Goal: Communication & Community: Answer question/provide support

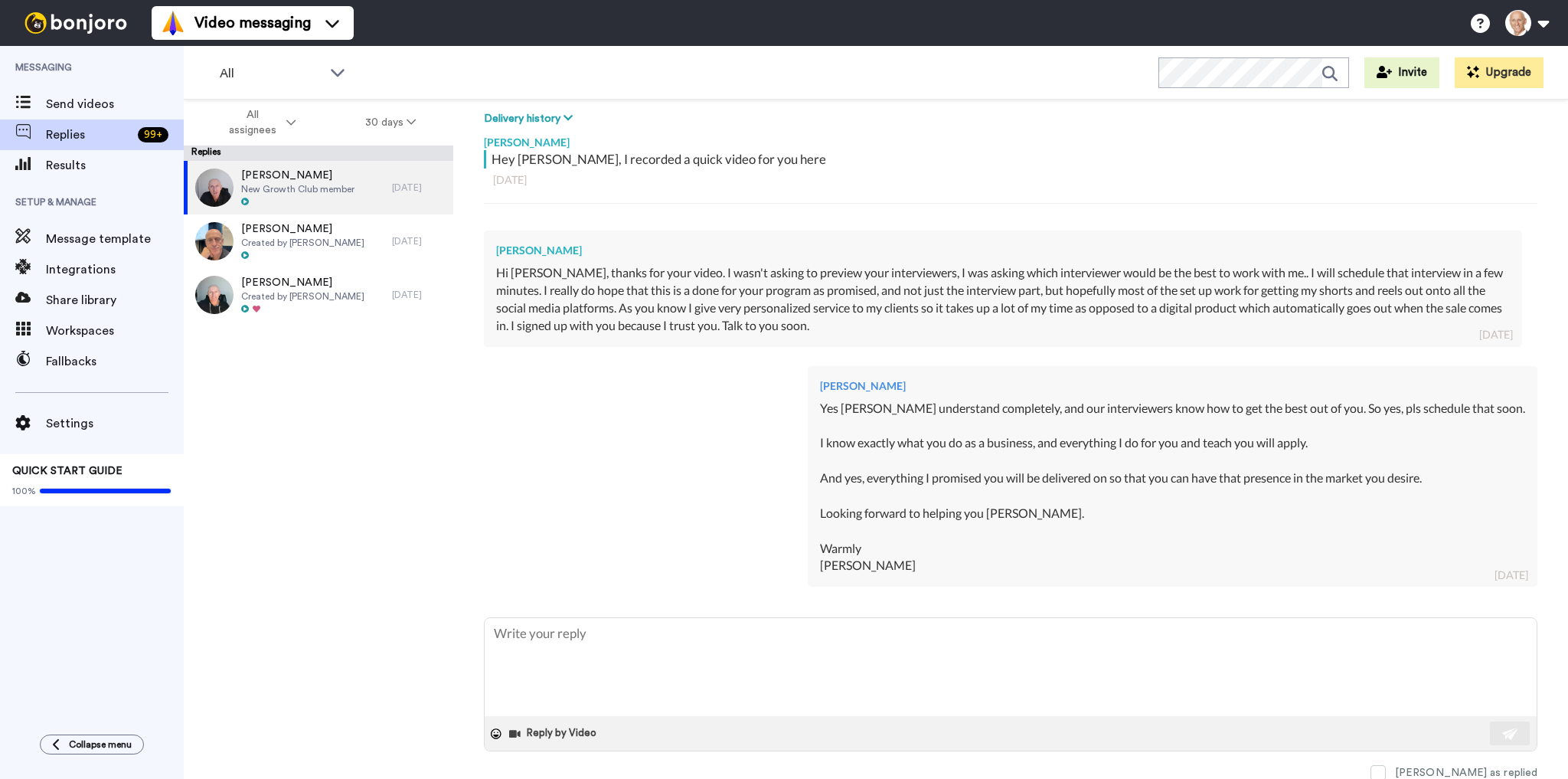
type textarea "H"
type textarea "x"
type textarea "Hi"
type textarea "x"
type textarea "Hi"
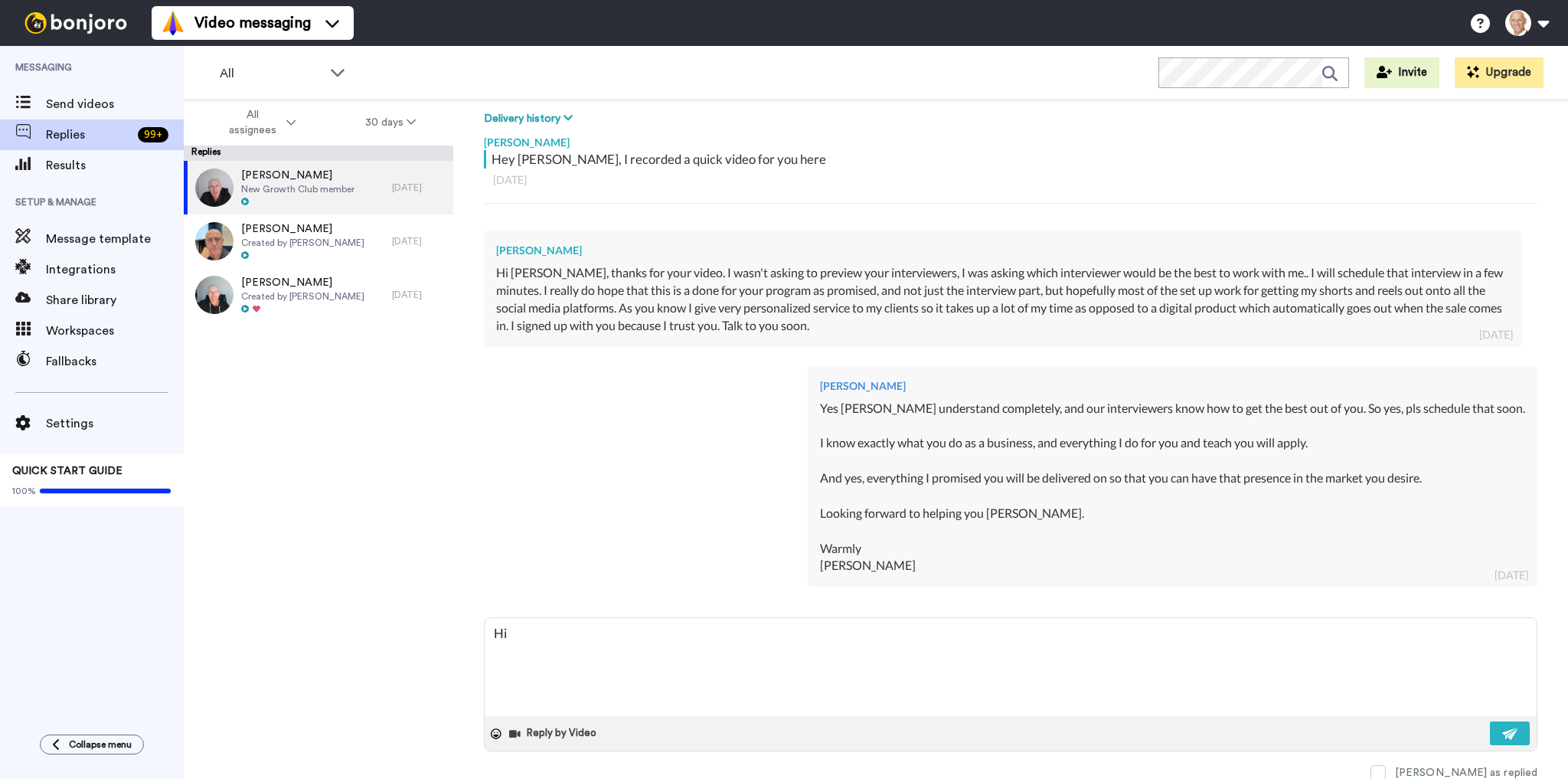
type textarea "x"
type textarea "Hi C"
type textarea "x"
type textarea "Hi Ca"
type textarea "x"
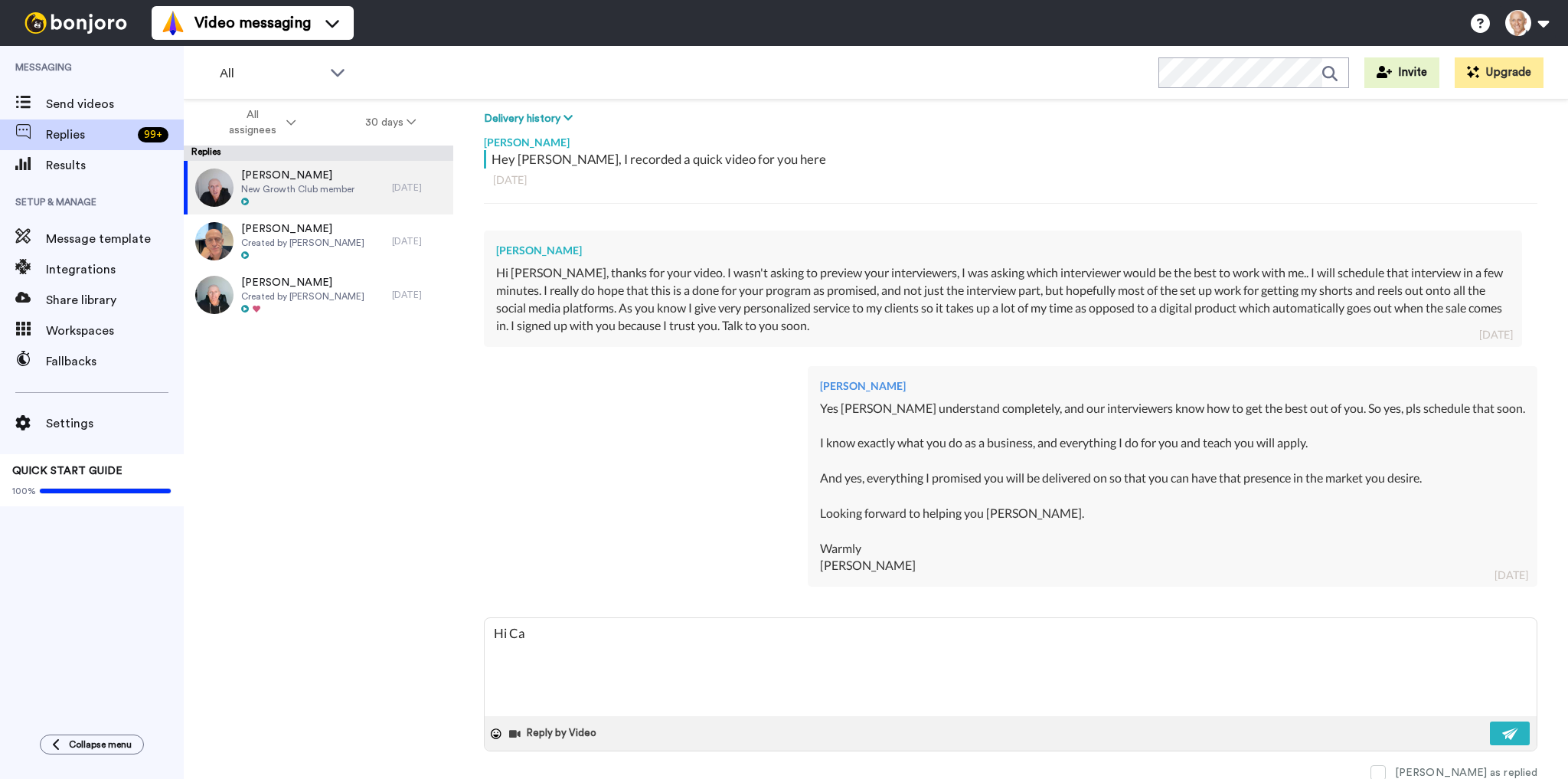
type textarea "Hi Car"
type textarea "x"
type textarea "Hi [PERSON_NAME]"
type textarea "x"
type textarea "Hi [PERSON_NAME],"
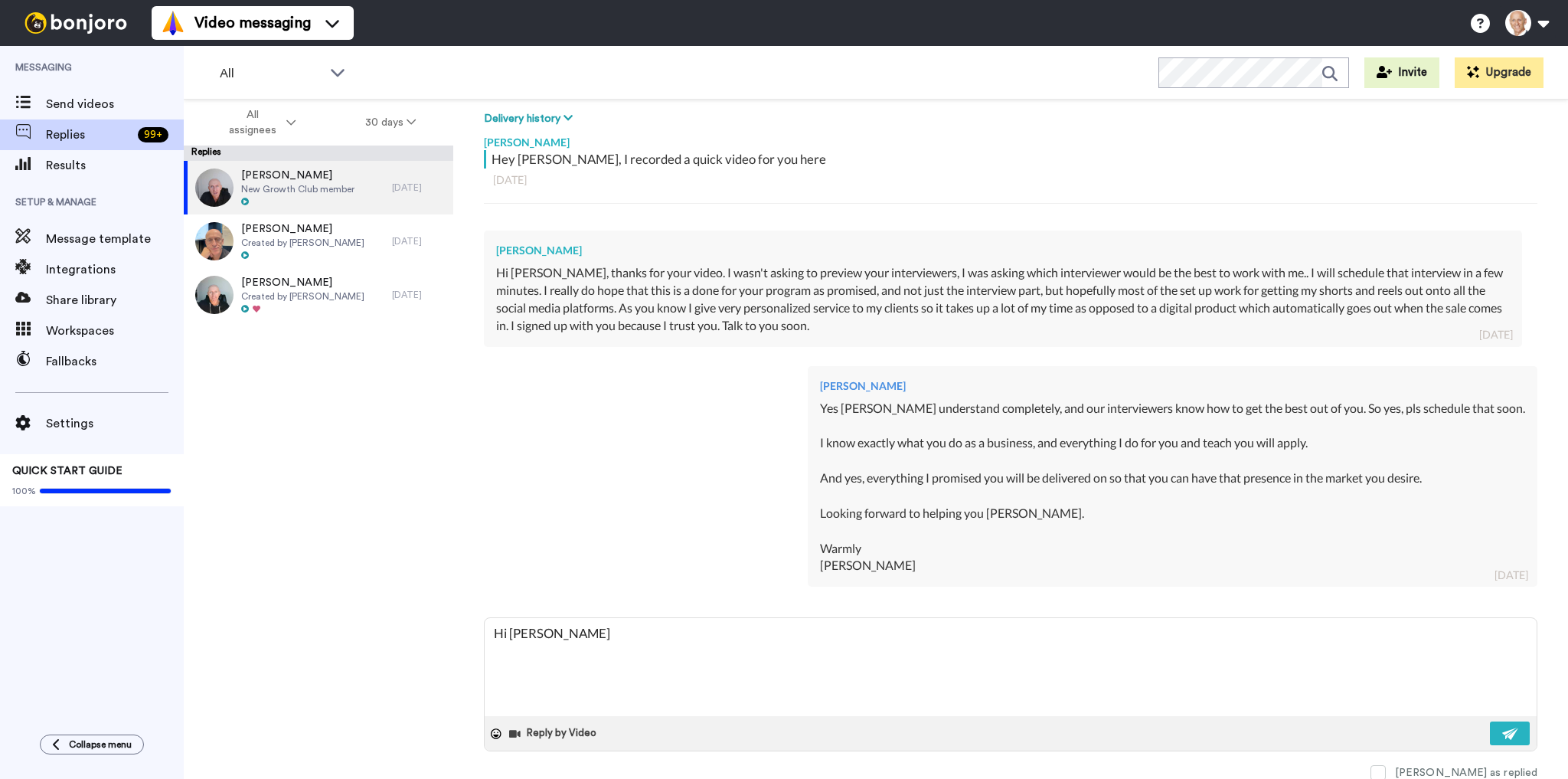
type textarea "x"
type textarea "Hi [PERSON_NAME],"
type textarea "x"
type textarea "Hi [PERSON_NAME], i"
type textarea "x"
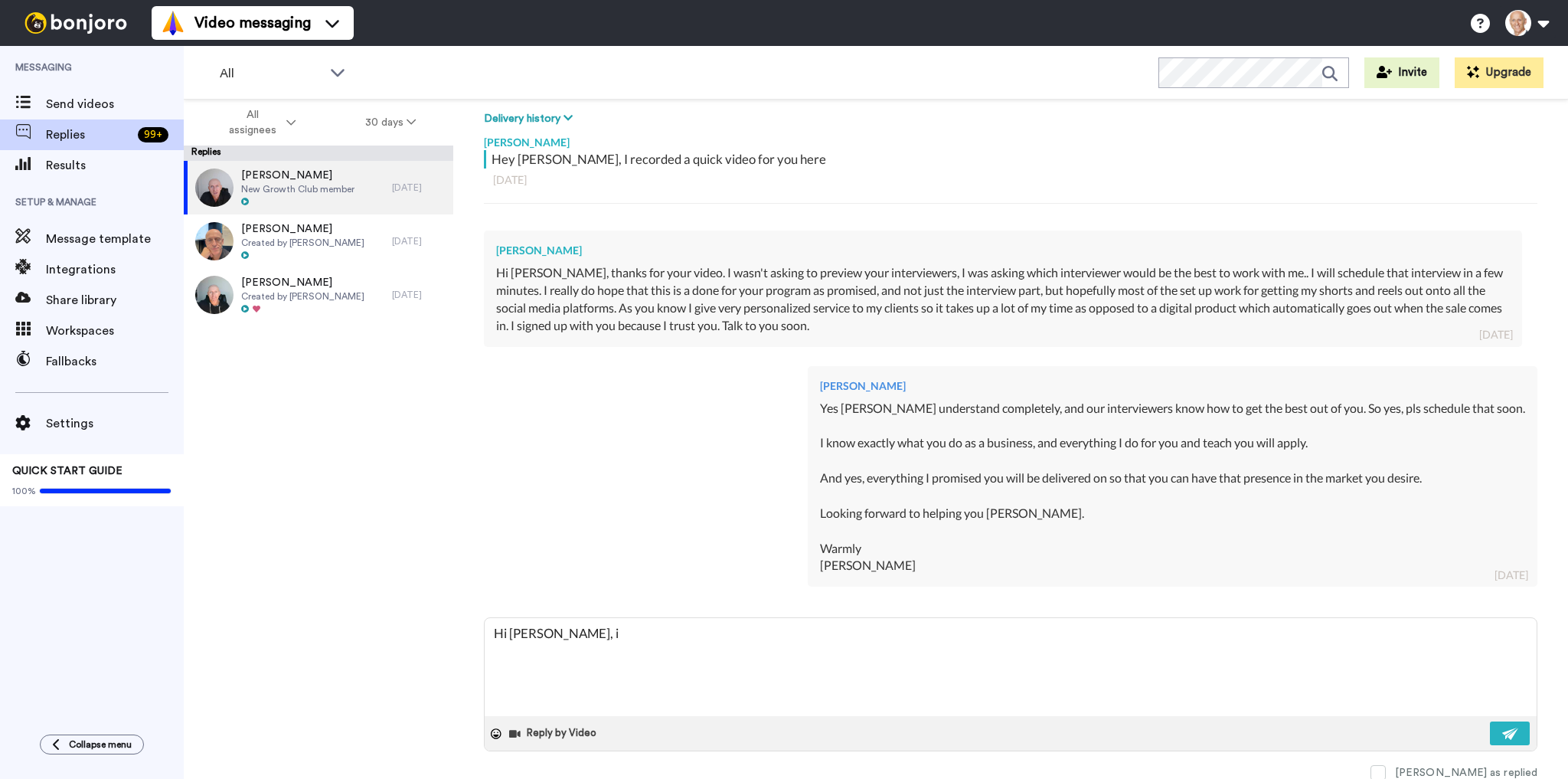
type textarea "Hi [PERSON_NAME], i"
type textarea "x"
type textarea "Hi [PERSON_NAME], i s"
type textarea "x"
type textarea "Hi [PERSON_NAME], i se"
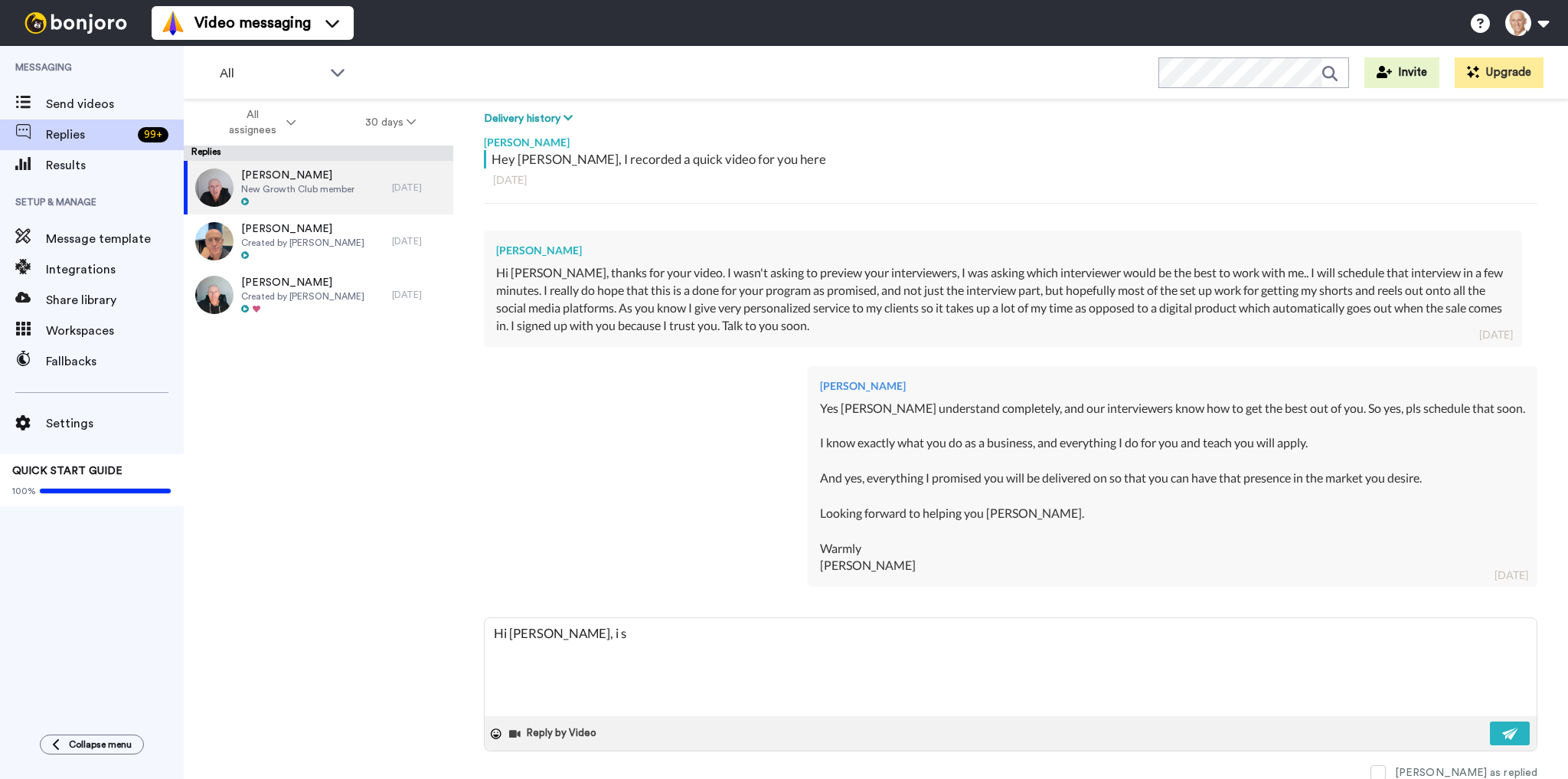
type textarea "x"
type textarea "Hi [PERSON_NAME], i see"
type textarea "x"
type textarea "Hi [PERSON_NAME], i see"
type textarea "x"
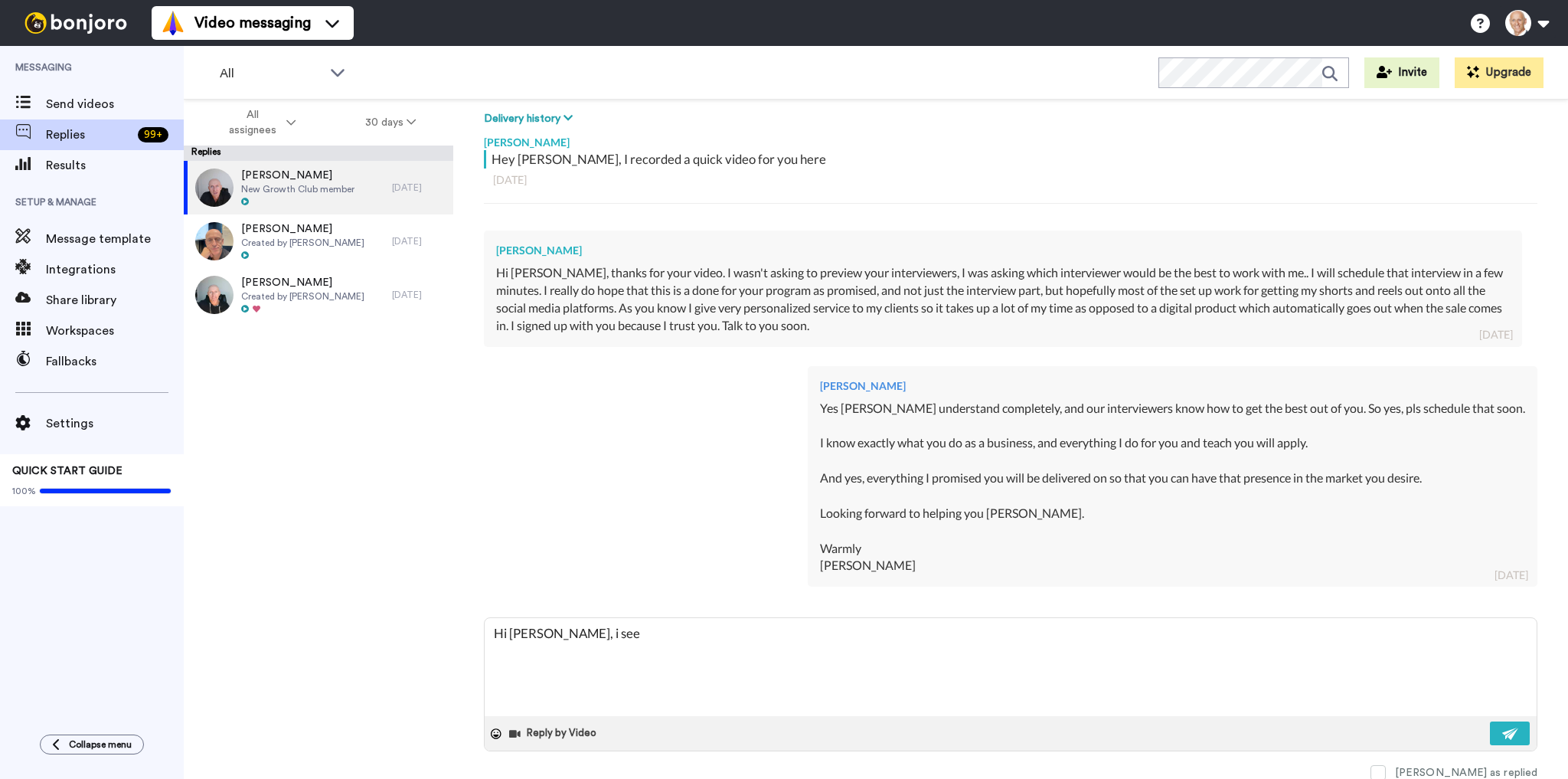
type textarea "Hi [PERSON_NAME], i see y"
type textarea "x"
type textarea "Hi [PERSON_NAME], i see yo"
type textarea "x"
type textarea "Hi [PERSON_NAME], i see you"
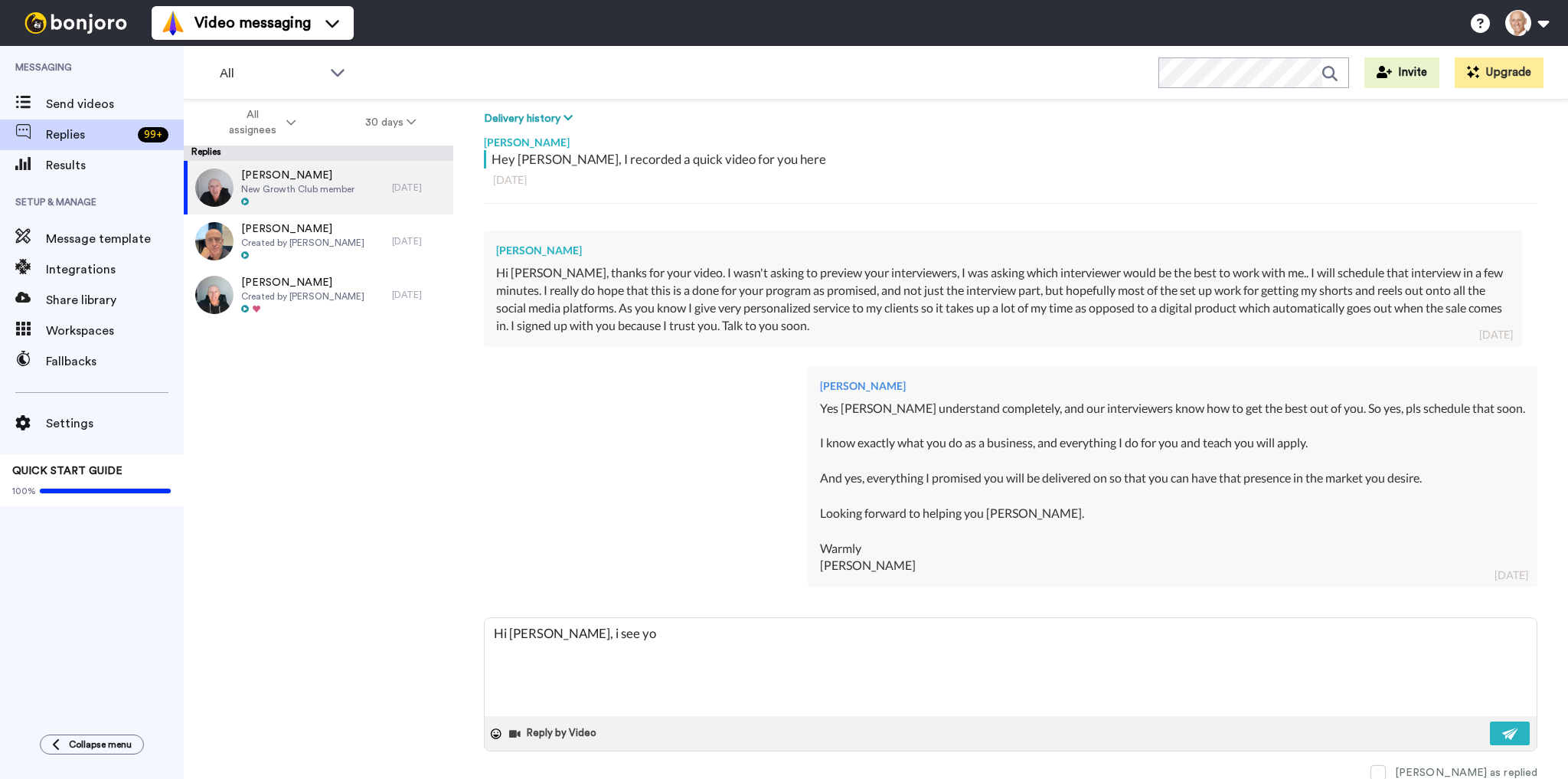
type textarea "x"
type textarea "Hi [PERSON_NAME], i see you'"
type textarea "x"
type textarea "Hi [PERSON_NAME], i see you'v"
type textarea "x"
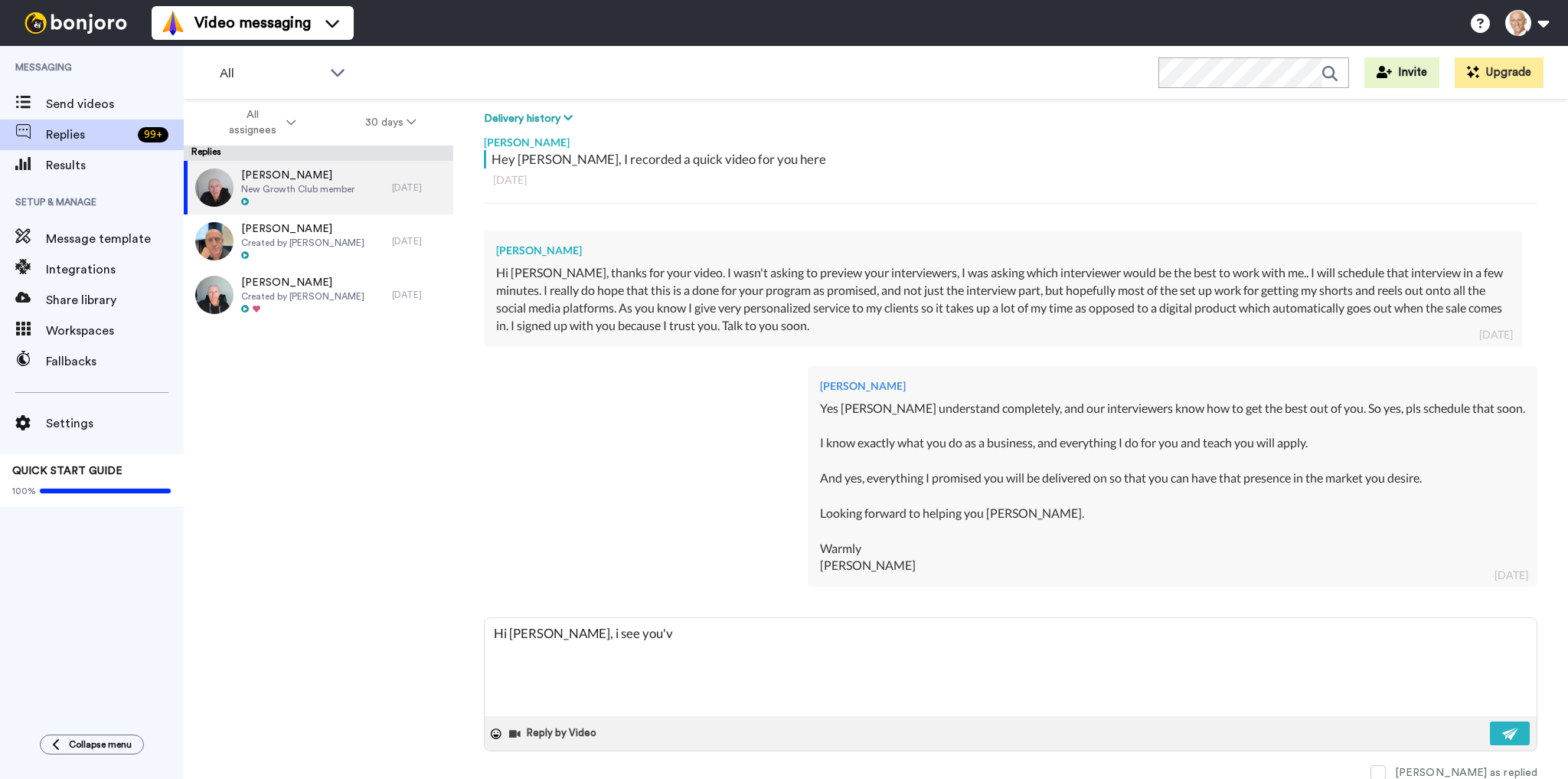
type textarea "Hi [PERSON_NAME], i see you've"
type textarea "x"
type textarea "Hi [PERSON_NAME], i see you've"
type textarea "x"
type textarea "Hi [PERSON_NAME], i see you've b"
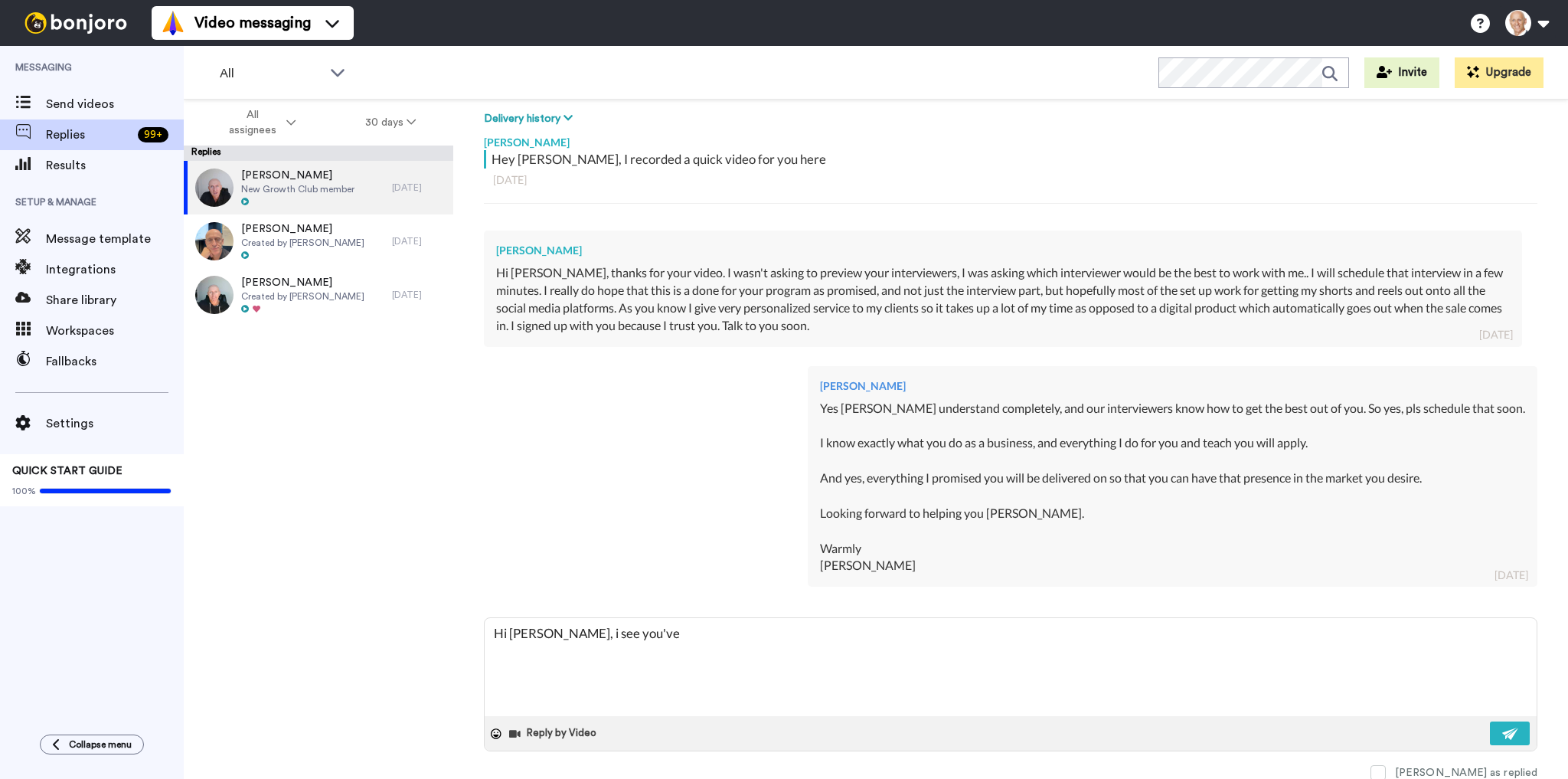
type textarea "x"
type textarea "Hi [PERSON_NAME], i see you've bo"
type textarea "x"
type textarea "Hi [PERSON_NAME], i see you've boo"
type textarea "x"
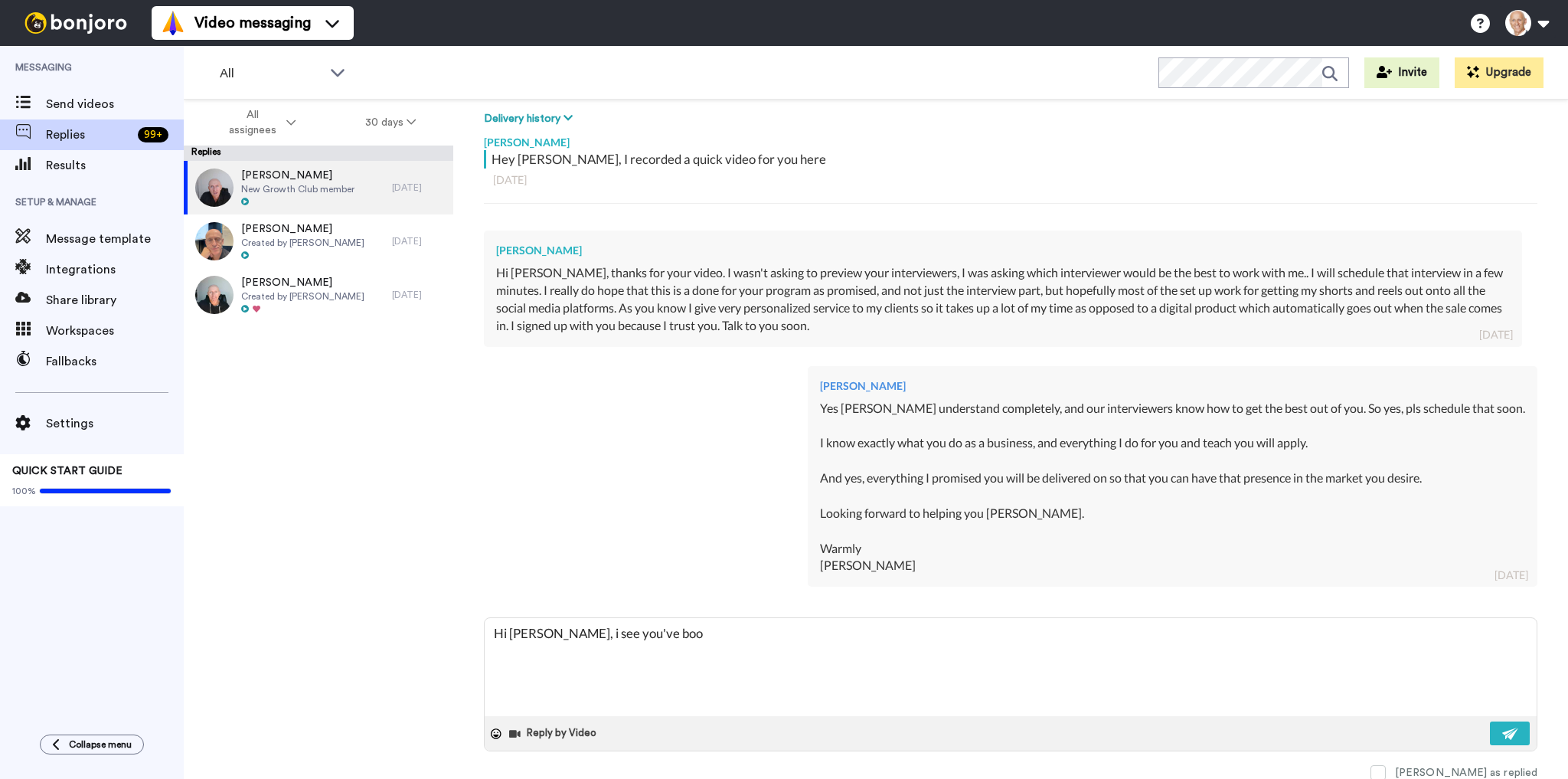
type textarea "Hi [PERSON_NAME], i see you've book"
type textarea "x"
type textarea "Hi [PERSON_NAME], i see you've booke"
type textarea "x"
type textarea "Hi [PERSON_NAME], i see you've booked"
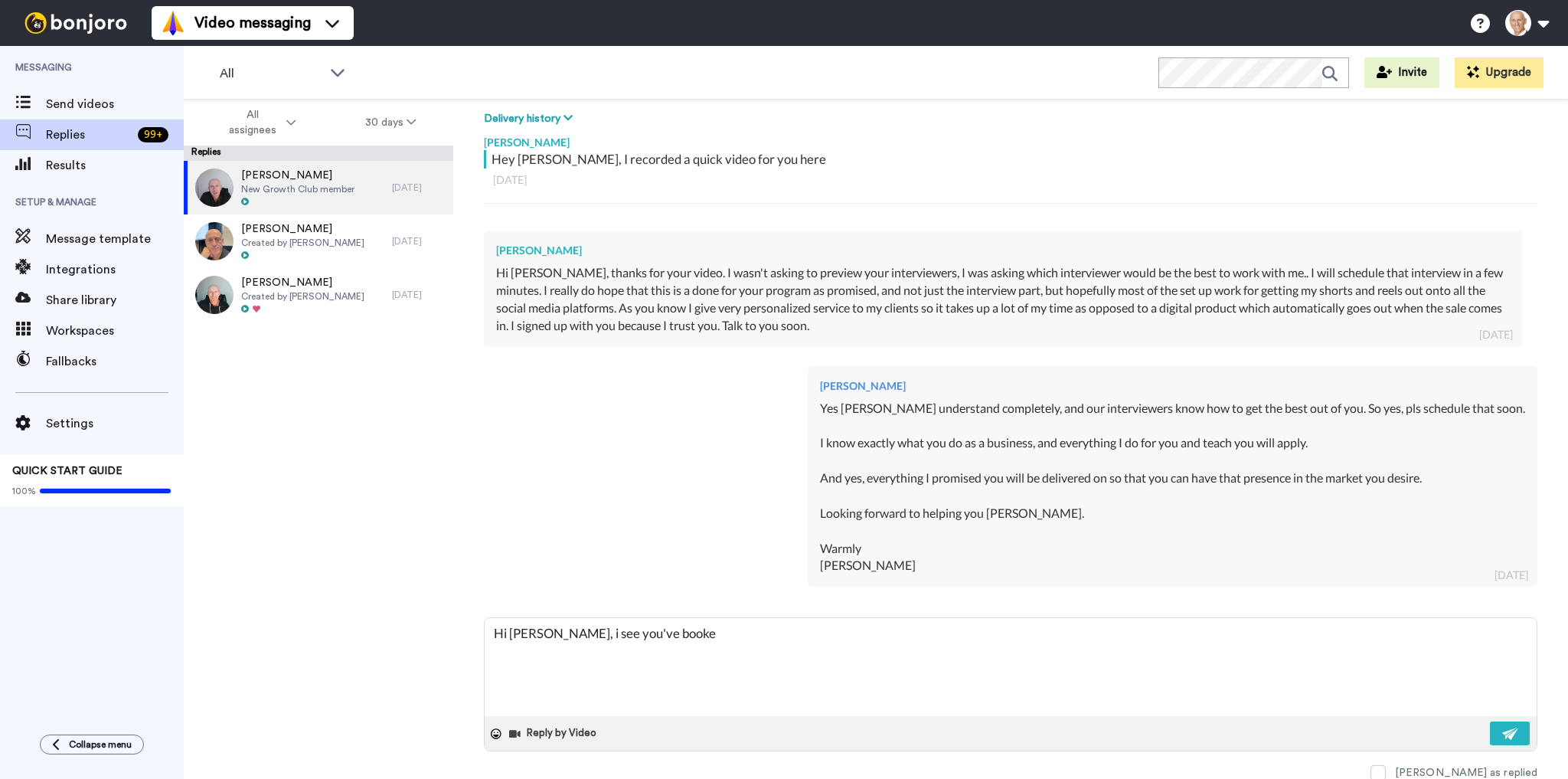
type textarea "x"
type textarea "Hi [PERSON_NAME], i see you've booked"
type textarea "x"
type textarea "Hi [PERSON_NAME], i see you've booked y"
type textarea "x"
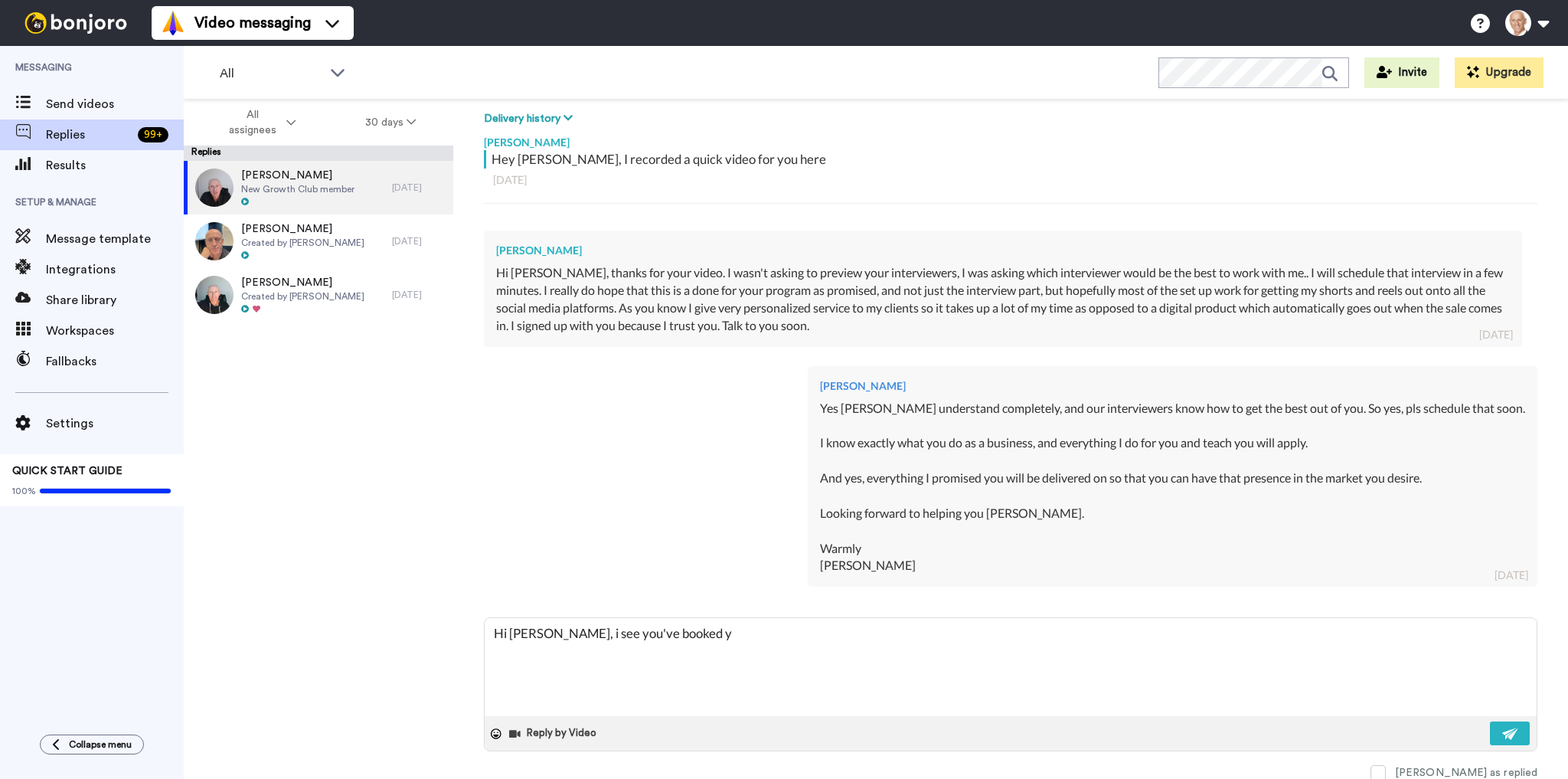
type textarea "Hi [PERSON_NAME], i see you've booked yo"
type textarea "x"
type textarea "Hi [PERSON_NAME], i see you've booked you"
type textarea "x"
type textarea "Hi [PERSON_NAME], i see you've booked your"
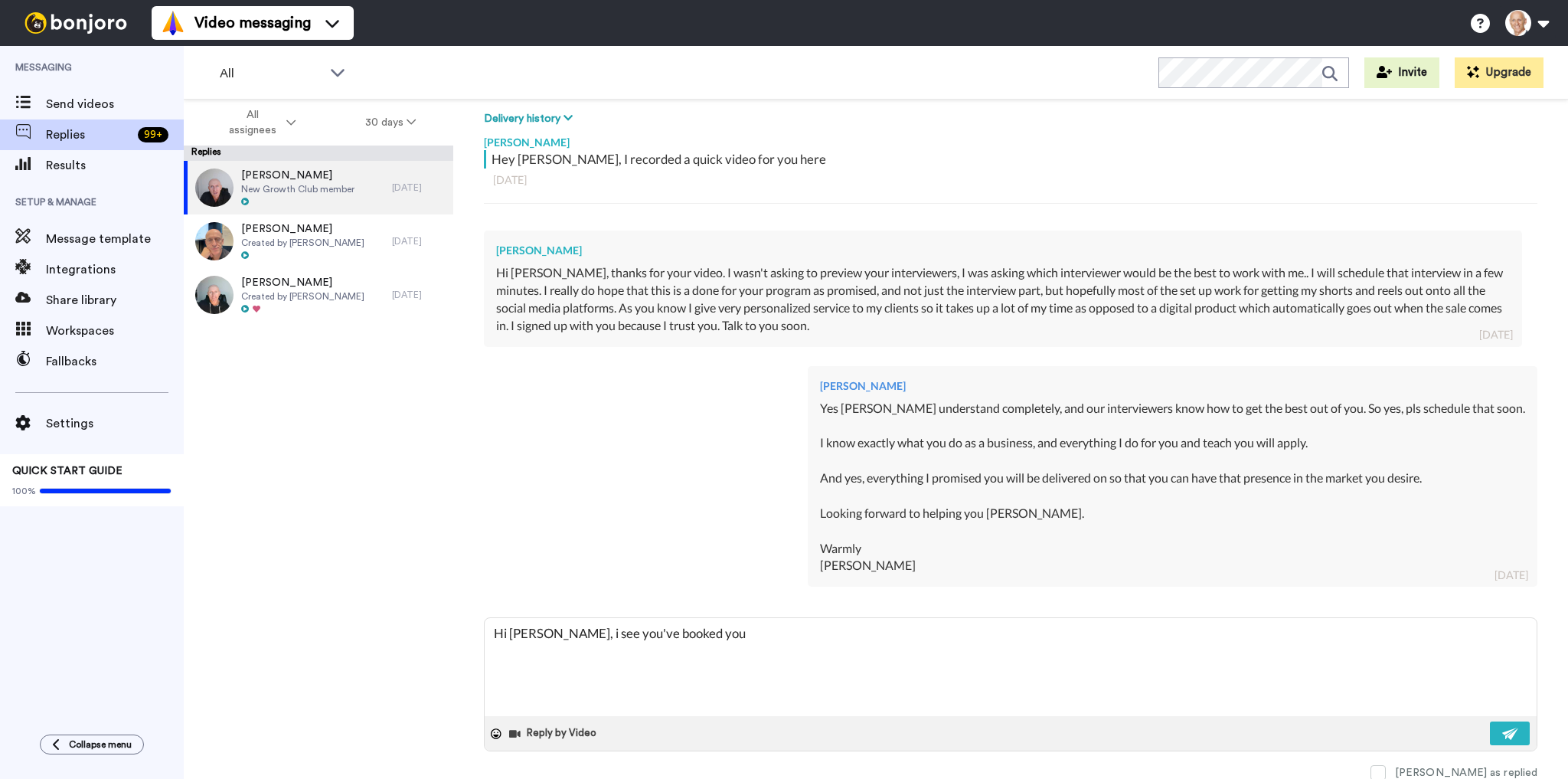
type textarea "x"
type textarea "Hi [PERSON_NAME], i see you've booked your"
type textarea "x"
type textarea "Hi [PERSON_NAME], i see you've booked your I"
type textarea "x"
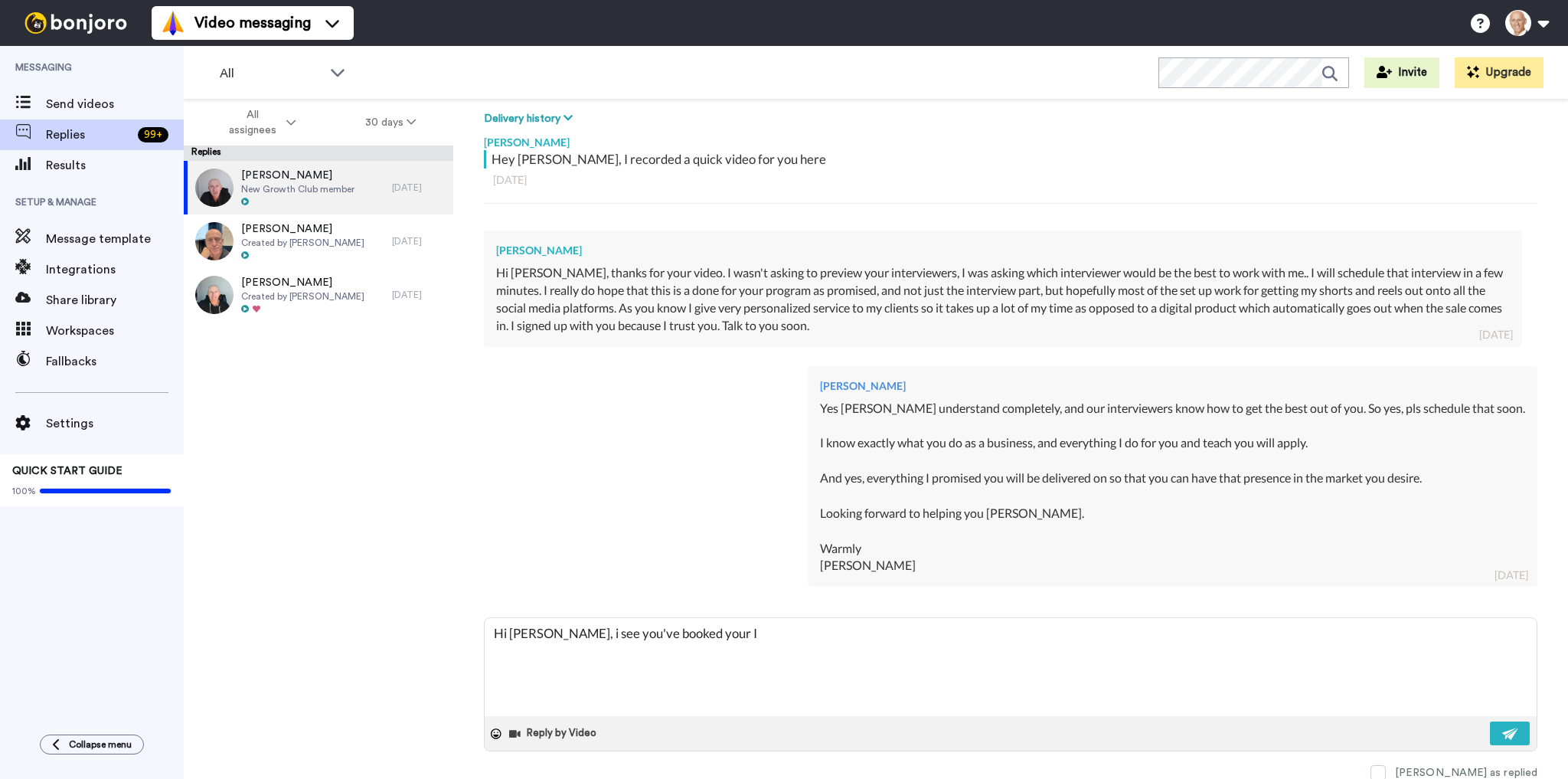
type textarea "Hi [PERSON_NAME], i see you've booked your In"
type textarea "x"
type textarea "Hi [PERSON_NAME], i see you've booked your Int"
type textarea "x"
type textarea "Hi [PERSON_NAME], i see you've booked your Inte"
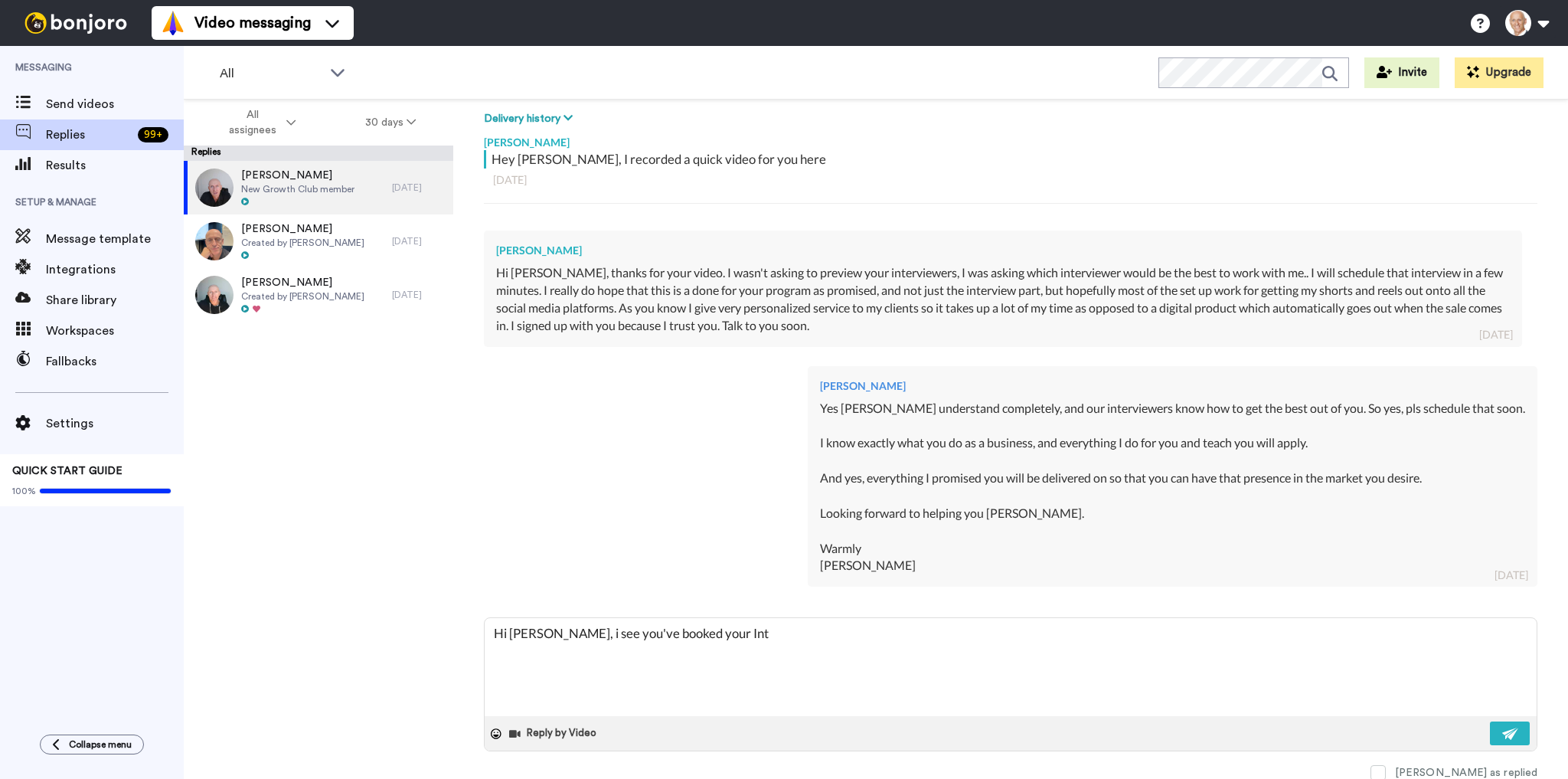
type textarea "x"
type textarea "Hi [PERSON_NAME], i see you've booked your Inter"
type textarea "x"
type textarea "Hi [PERSON_NAME], i see you've booked your Interv"
type textarea "x"
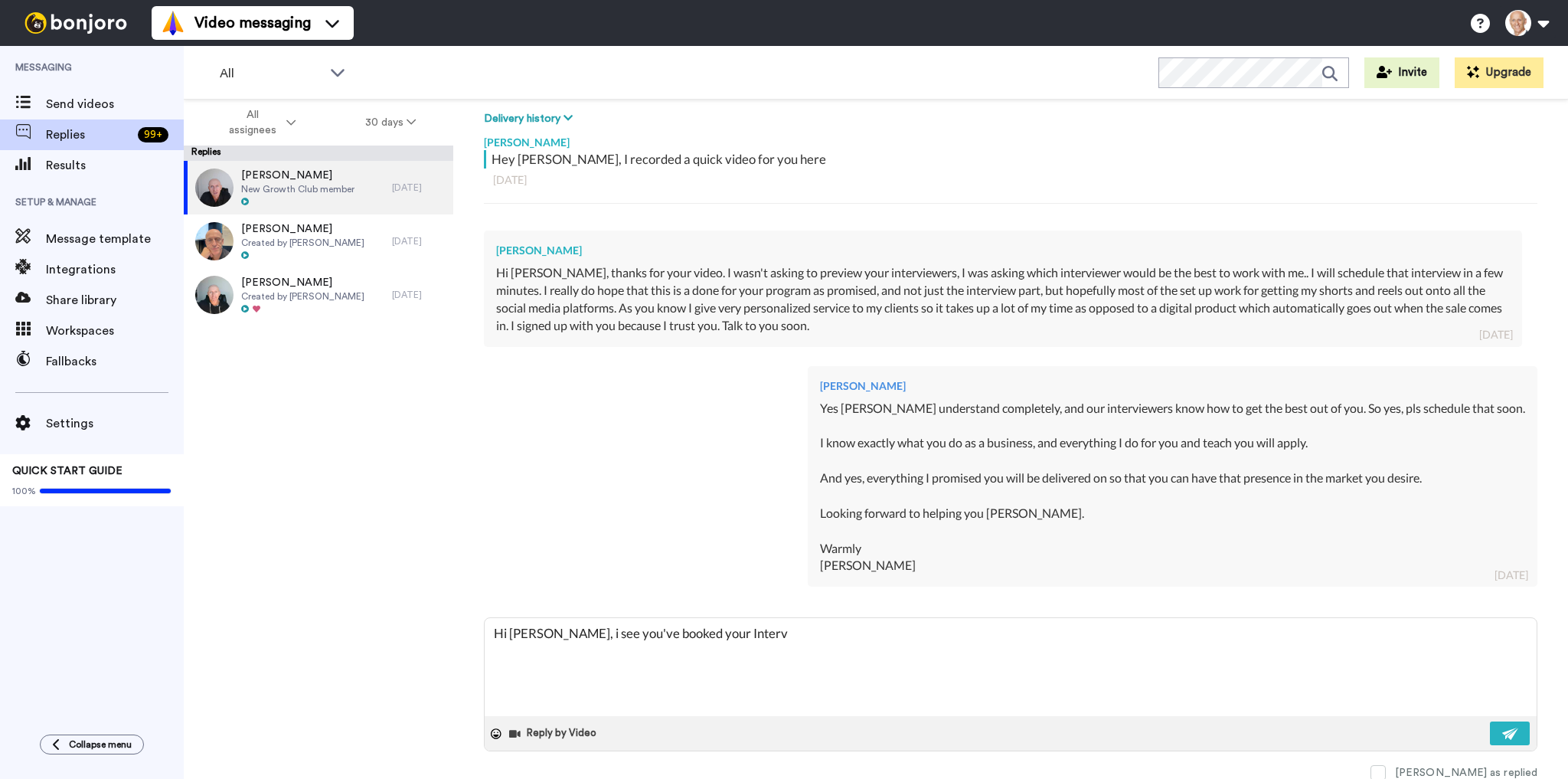
type textarea "Hi [PERSON_NAME], i see you've booked your Intervi"
type textarea "x"
type textarea "Hi [PERSON_NAME], i see you've booked your Intervie"
type textarea "x"
type textarea "Hi [PERSON_NAME], i see you've booked your Interview"
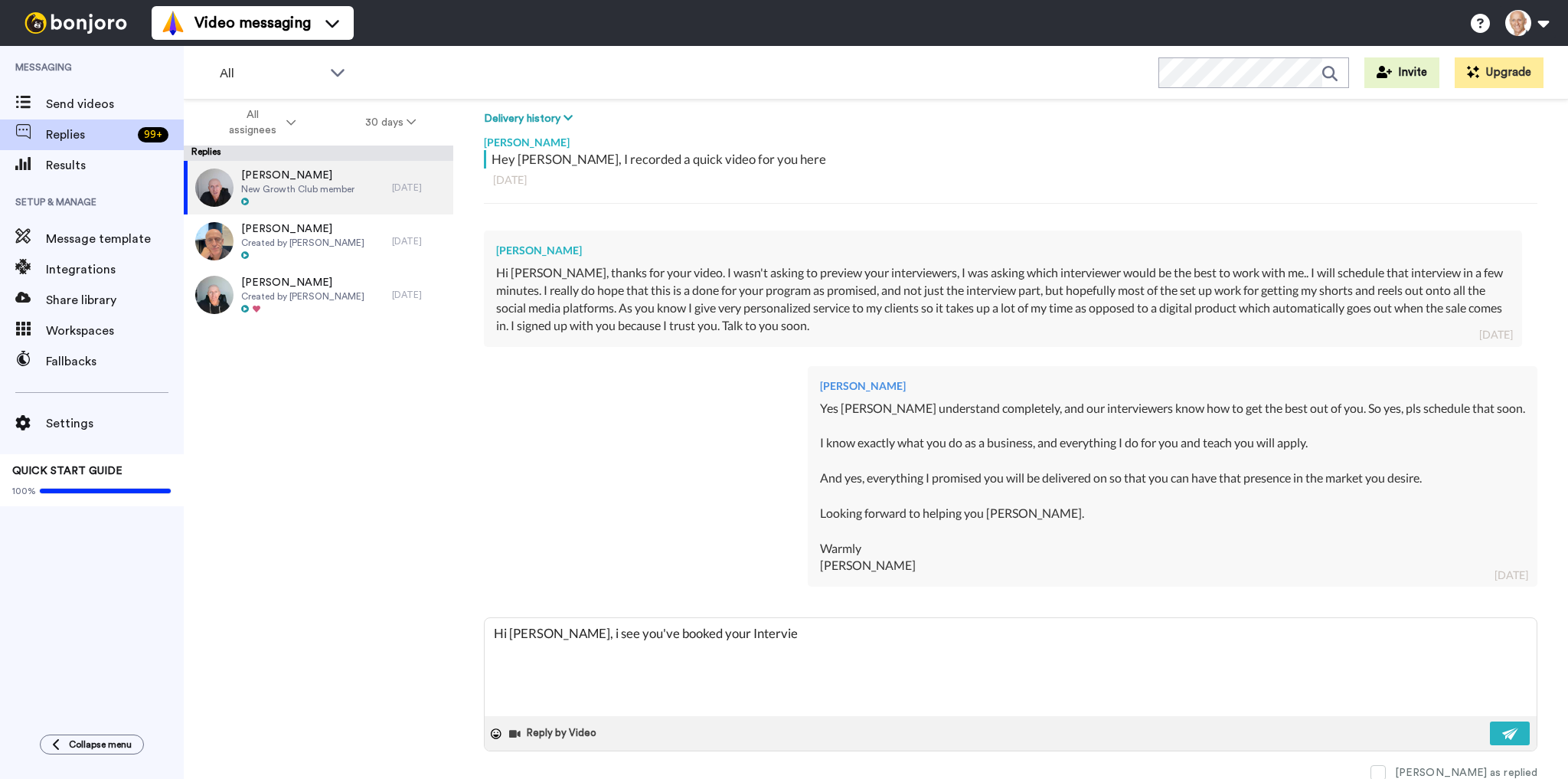
type textarea "x"
type textarea "Hi [PERSON_NAME], i see you've booked your Interview"
type textarea "x"
type textarea "Hi [PERSON_NAME], i see you've booked your Interview f"
type textarea "x"
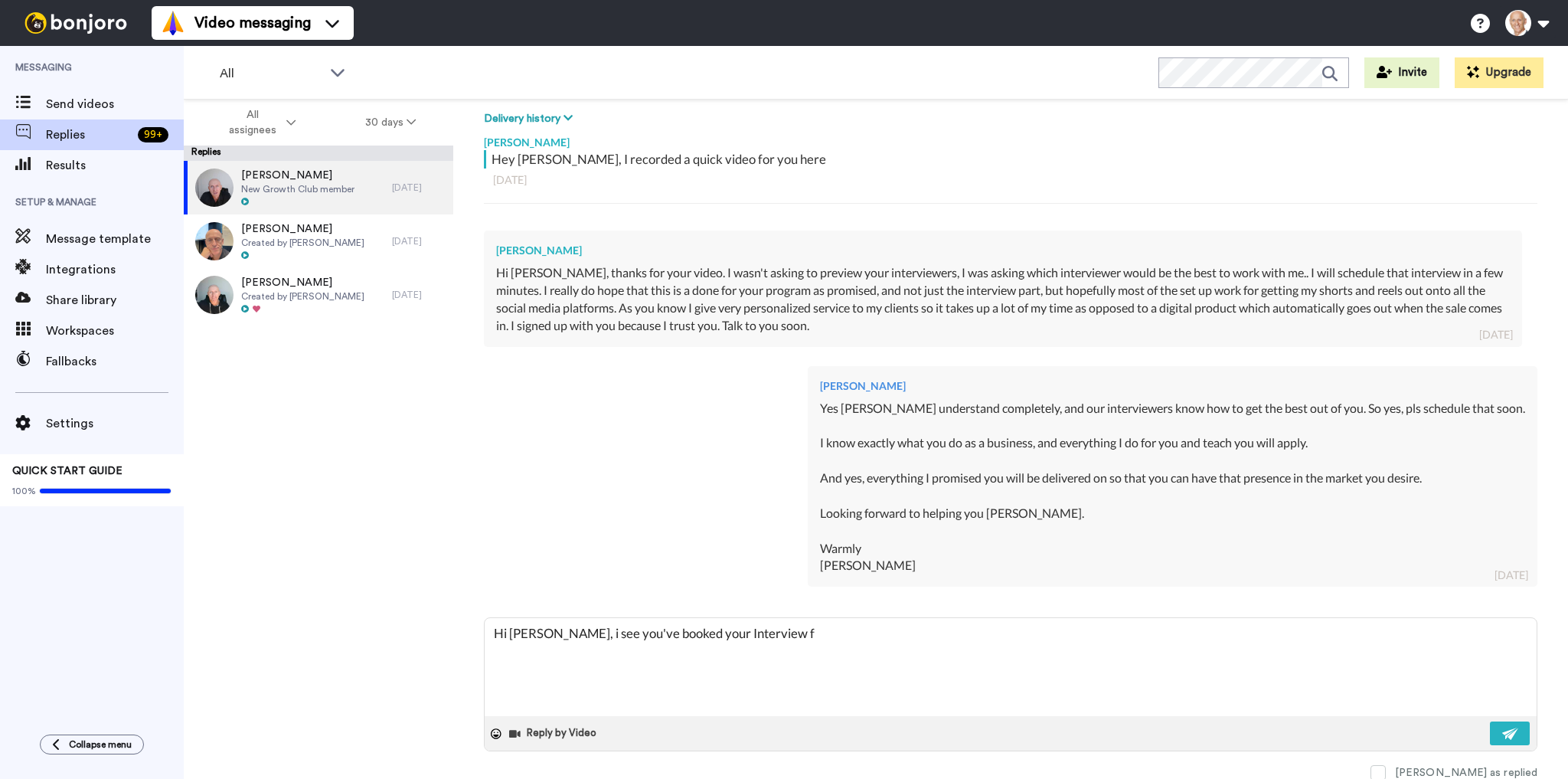
type textarea "Hi [PERSON_NAME], i see you've booked your Interview fo"
type textarea "x"
type textarea "Hi [PERSON_NAME], i see you've booked your Interview for"
type textarea "x"
type textarea "Hi [PERSON_NAME], i see you've booked your Interview for"
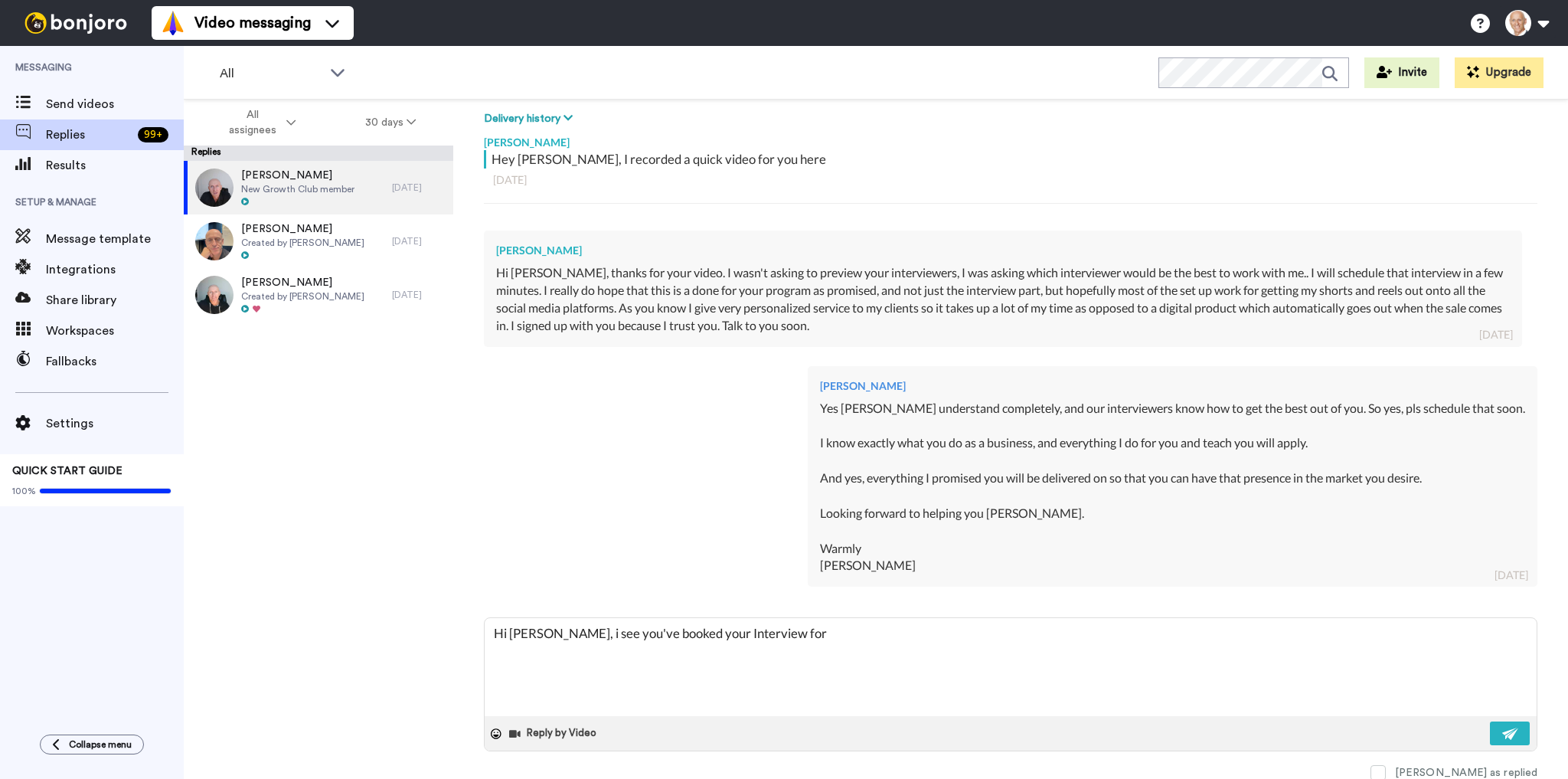
type textarea "x"
type textarea "Hi [PERSON_NAME], i see you've booked your Interview for T"
type textarea "x"
type textarea "Hi [PERSON_NAME], i see you've booked your Interview for [PERSON_NAME]"
type textarea "x"
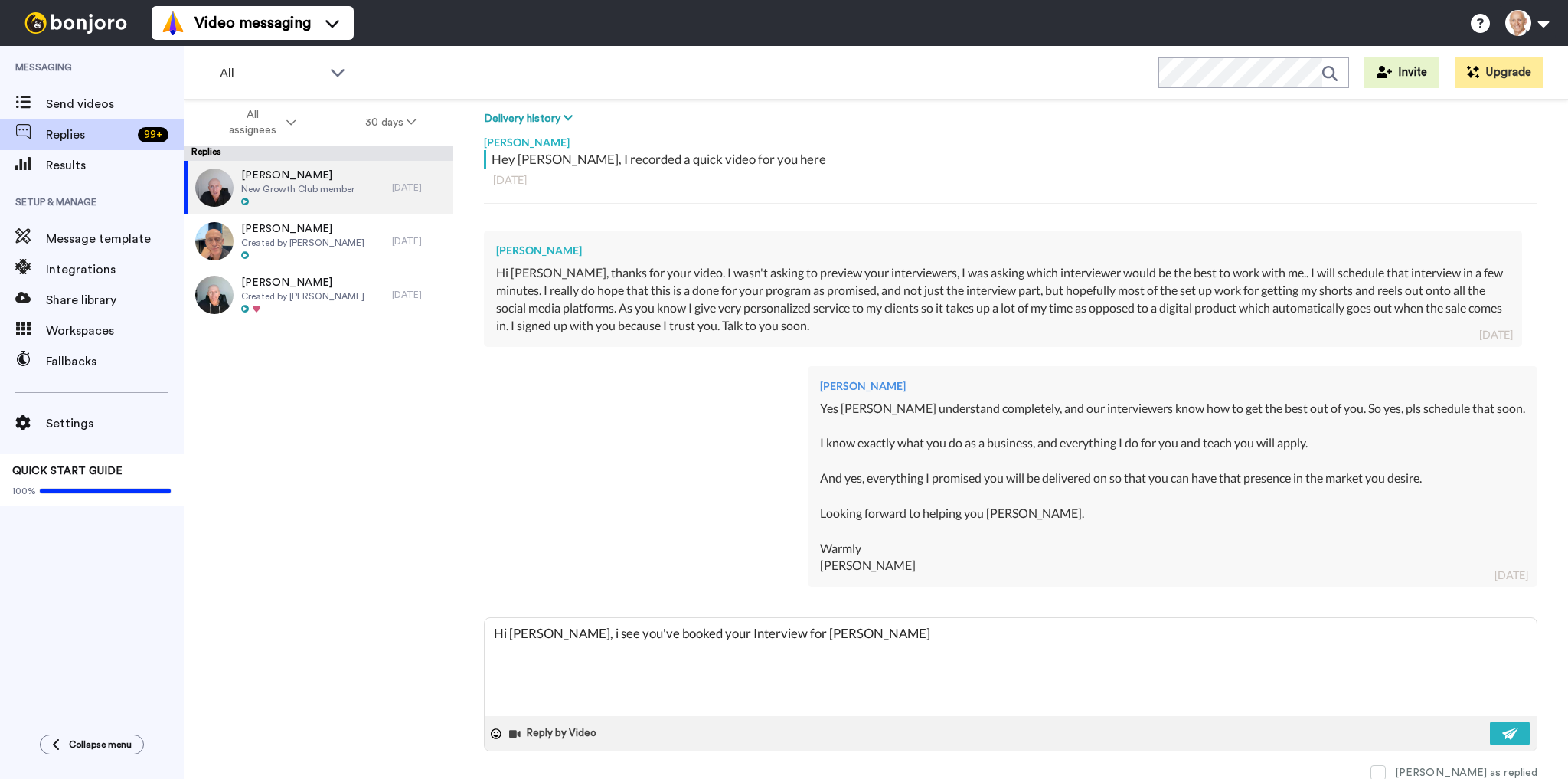
type textarea "Hi [PERSON_NAME], i see you've booked your Interview for Thr"
type textarea "x"
type textarea "Hi [PERSON_NAME], i see you've booked your Interview for Thru"
type textarea "x"
type textarea "Hi [PERSON_NAME], i see you've booked your Interview for Thr"
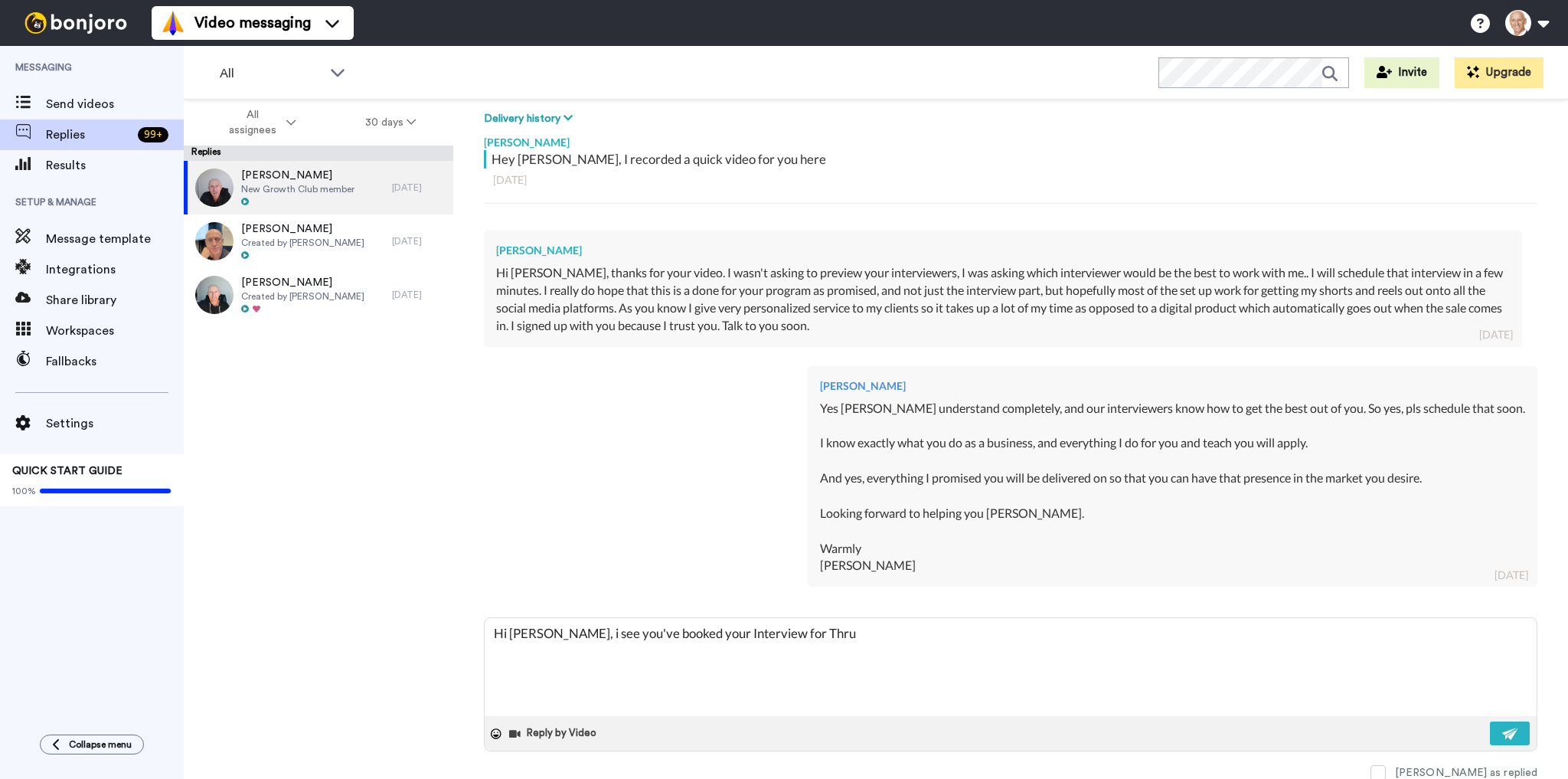
type textarea "x"
type textarea "Hi [PERSON_NAME], i see you've booked your Interview for [PERSON_NAME]"
type textarea "x"
type textarea "Hi [PERSON_NAME], i see you've booked your Interview for [PERSON_NAME]"
type textarea "x"
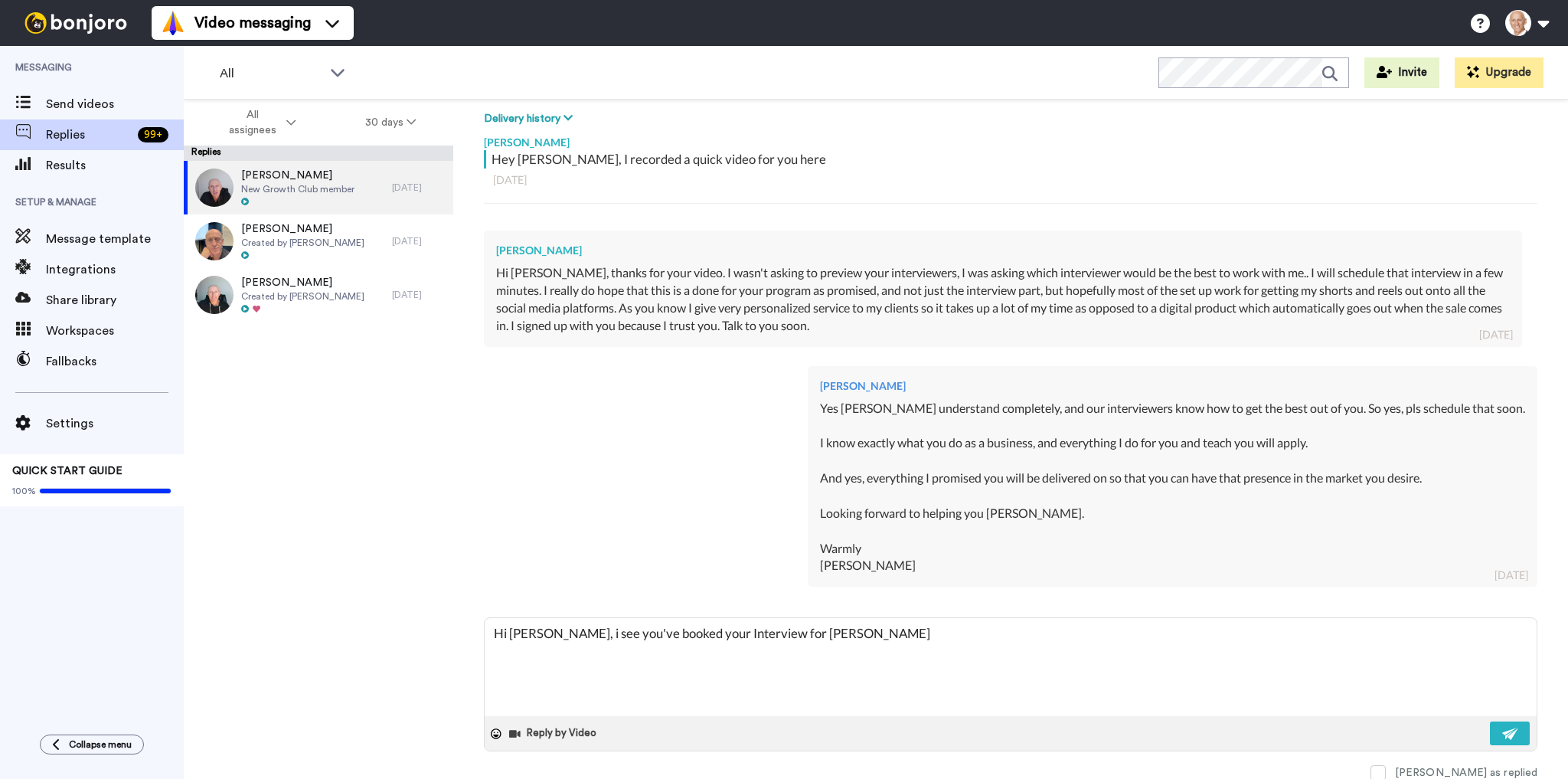
type textarea "Hi [PERSON_NAME], i see you've booked your Interview for Thus"
type textarea "x"
type textarea "Hi [PERSON_NAME], i see you've booked your Interview for [PERSON_NAME]"
type textarea "x"
type textarea "Hi [PERSON_NAME], i see you've booked your Interview for Thus"
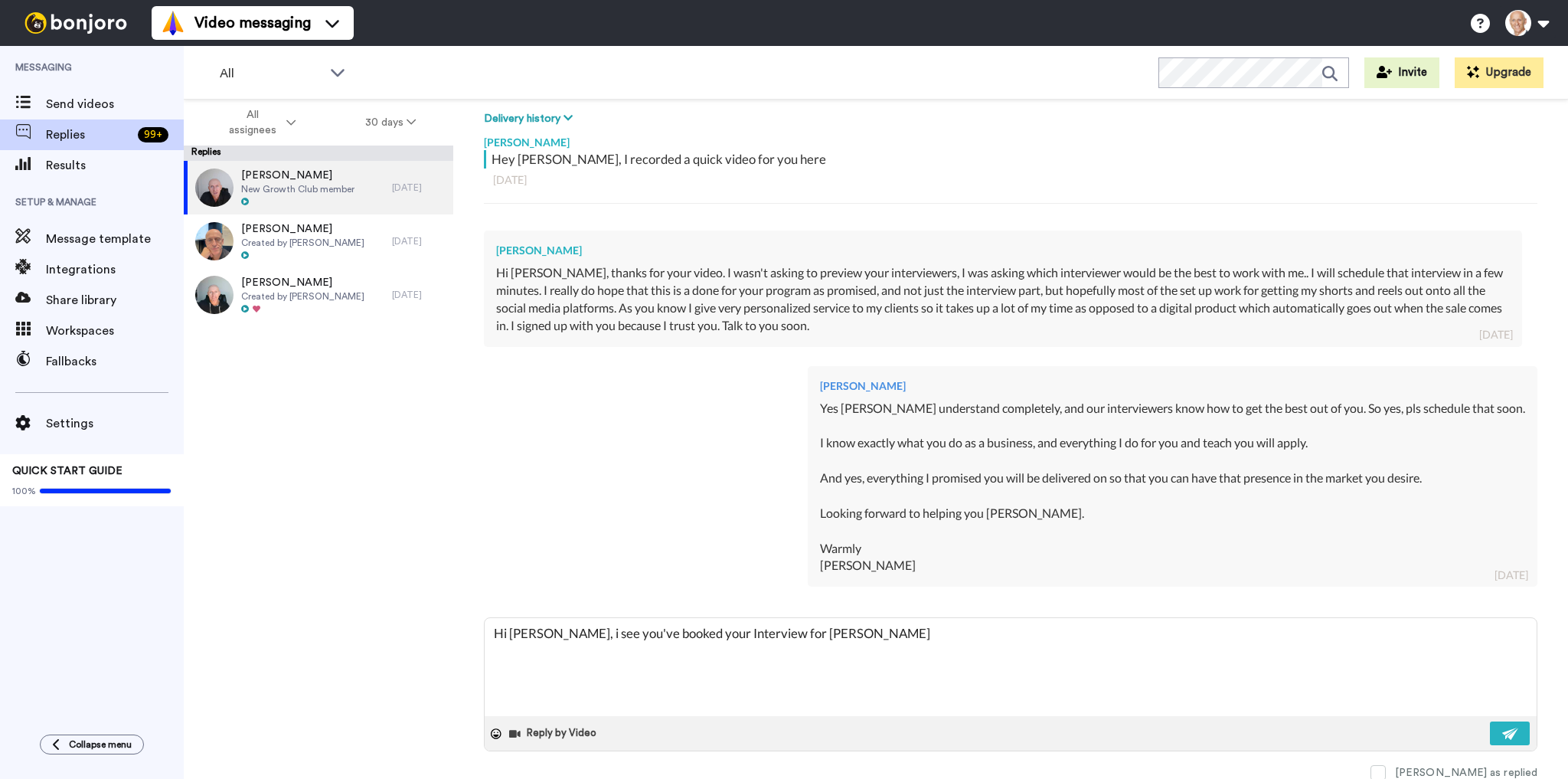
type textarea "x"
type textarea "Hi [PERSON_NAME], i see you've booked your Interview for [PERSON_NAME]"
type textarea "x"
type textarea "Hi [PERSON_NAME], i see you've booked your Interview for Thur"
type textarea "x"
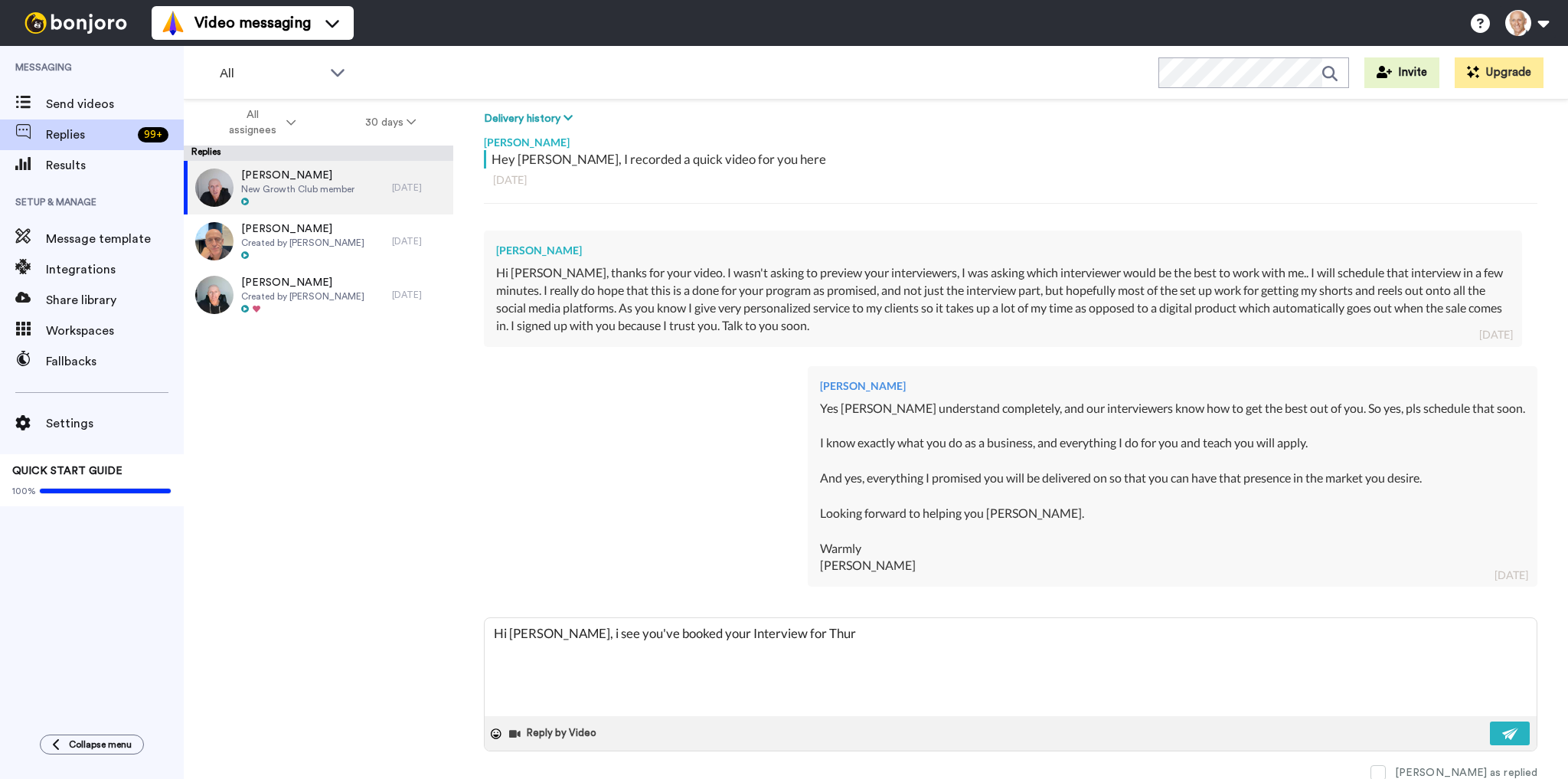
type textarea "Hi [PERSON_NAME], i see you've booked your Interview for Thurs"
type textarea "x"
type textarea "Hi [PERSON_NAME], i see you've booked your Interview for Thursd"
type textarea "x"
type textarea "Hi [PERSON_NAME], i see you've booked your Interview for [PERSON_NAME]"
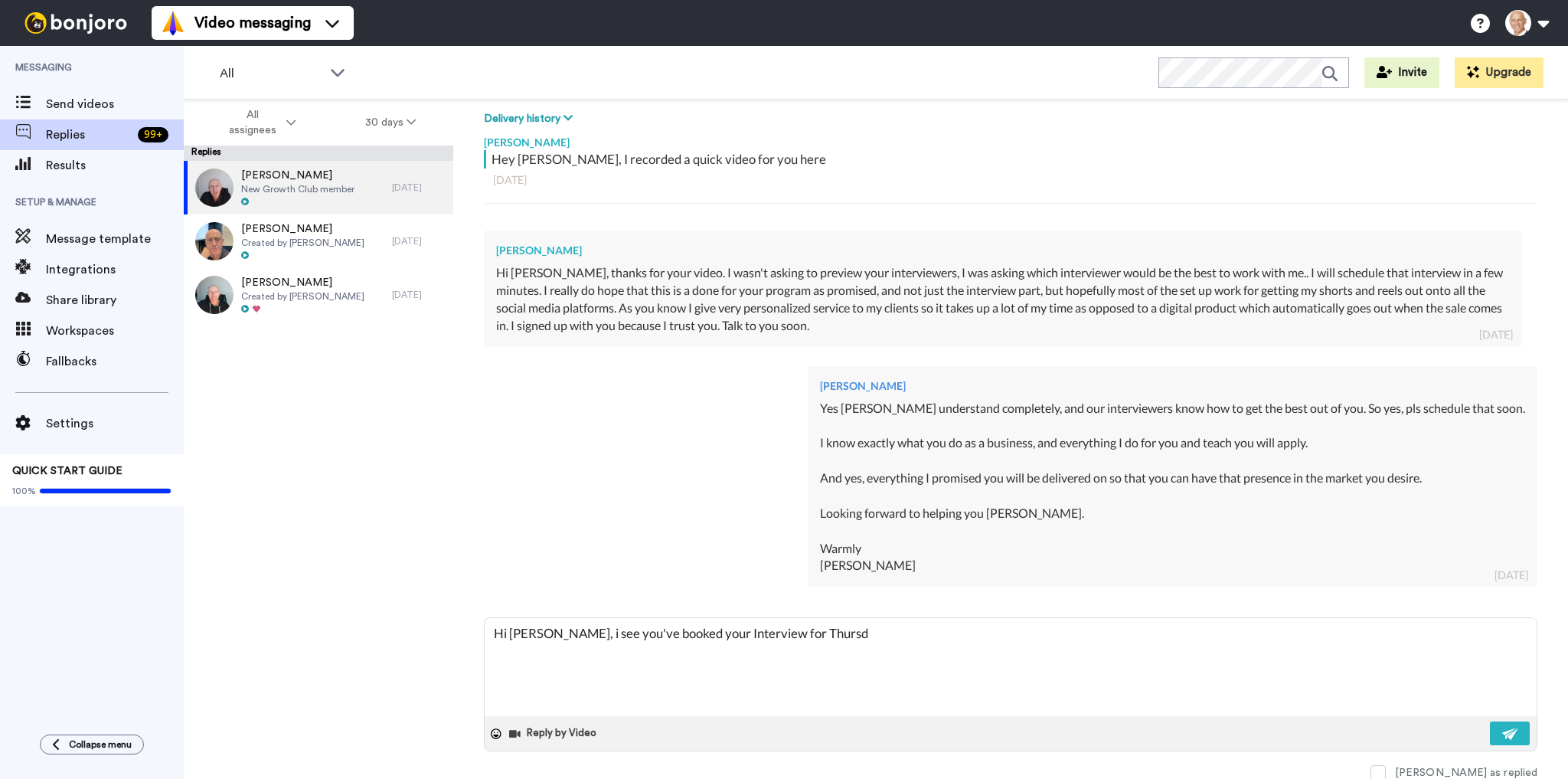
type textarea "x"
type textarea "Hi [PERSON_NAME], i see you've booked your Interview for [DATE]"
type textarea "x"
type textarea "Hi [PERSON_NAME], i see you've booked your Interview for [DATE]"
type textarea "x"
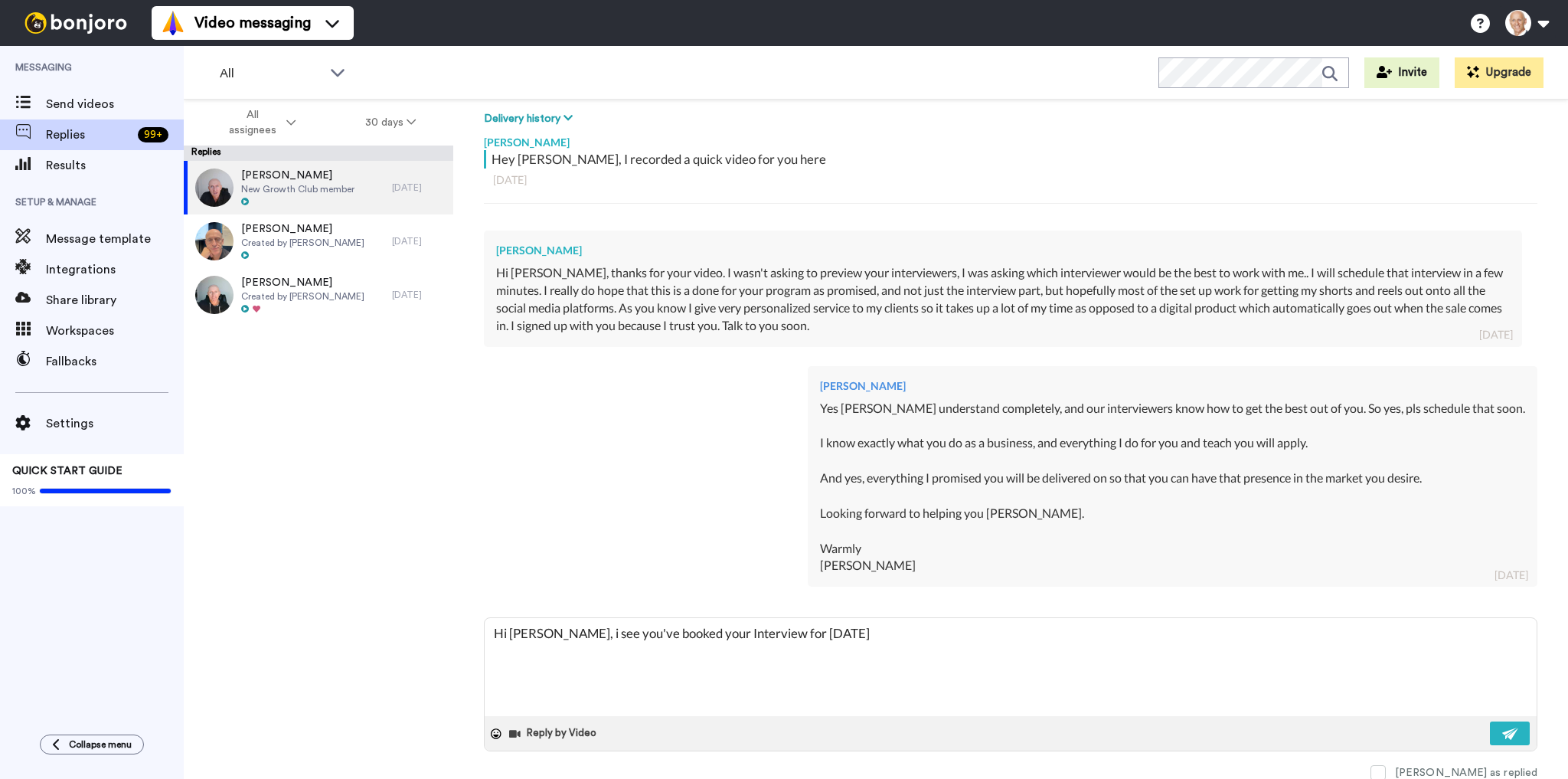
type textarea "Hi [PERSON_NAME], i see you've booked your Interview for [DATE] a"
type textarea "x"
type textarea "Hi [PERSON_NAME], i see you've booked your Interview for [DATE] af"
type textarea "x"
type textarea "Hi [PERSON_NAME], i see you've booked your Interview for [DATE] aft"
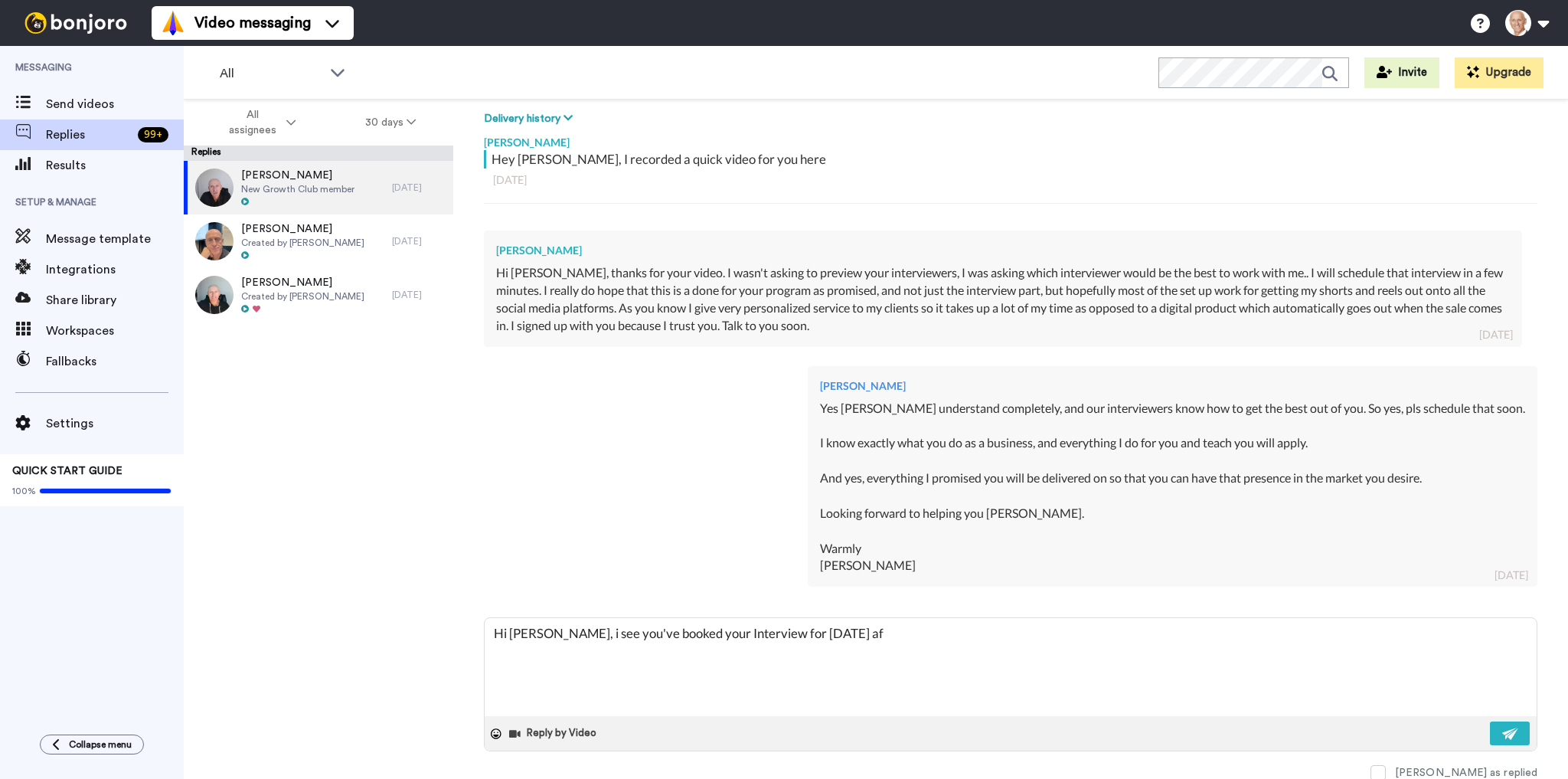
type textarea "x"
type textarea "Hi [PERSON_NAME], i see you've booked your Interview for [DATE] afte"
type textarea "x"
type textarea "Hi [PERSON_NAME], i see you've booked your Interview for [DATE] after"
type textarea "x"
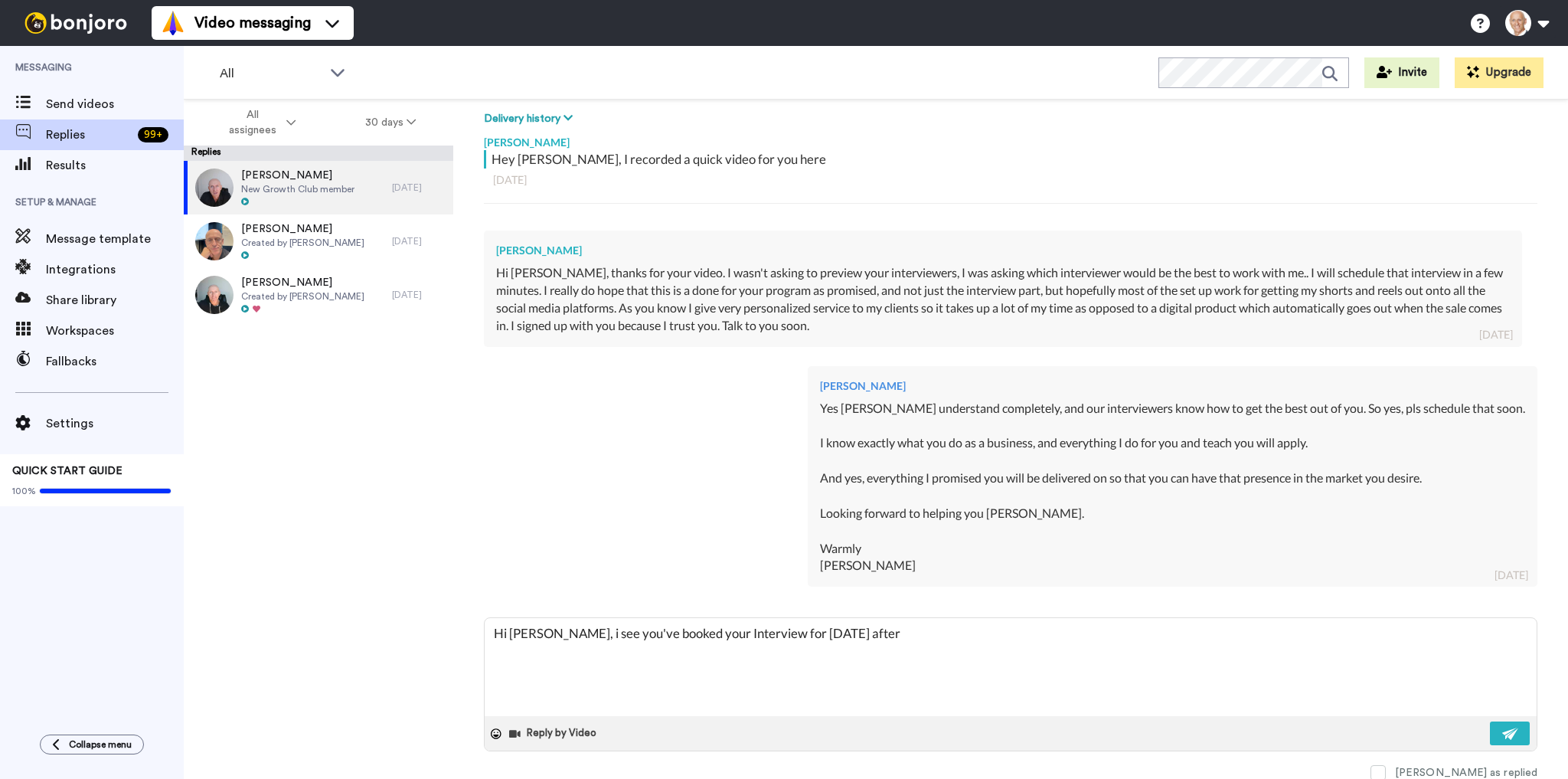
type textarea "Hi [PERSON_NAME], i see you've booked your Interview for [DATE] aftern"
type textarea "x"
type textarea "Hi [PERSON_NAME], i see you've booked your Interview for [DATE] afterno"
type textarea "x"
type textarea "Hi [PERSON_NAME], i see you've booked your Interview for [DATE] afternoo"
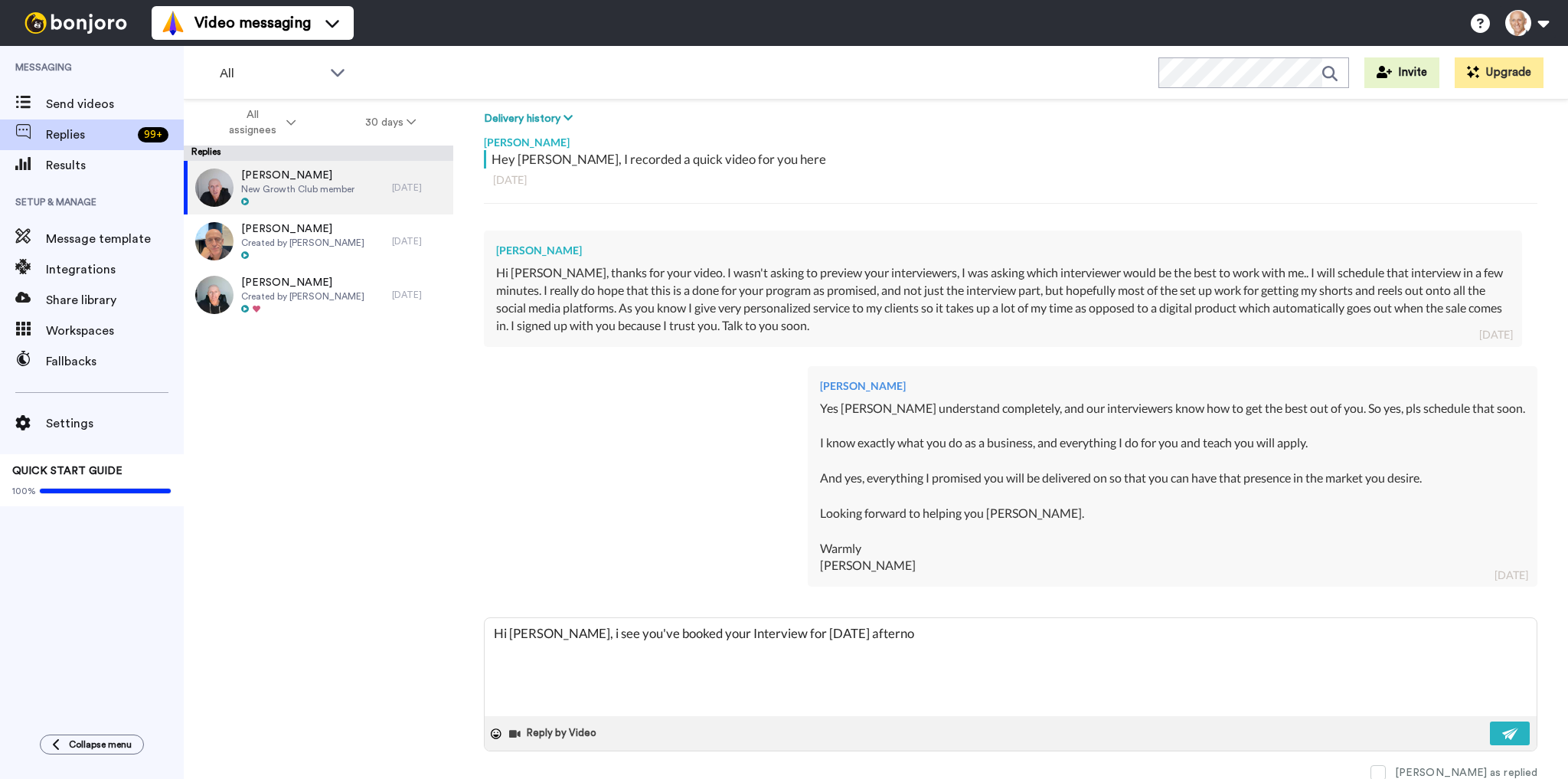
type textarea "x"
type textarea "Hi [PERSON_NAME], i see you've booked your Interview for [DATE] afternoon"
type textarea "x"
type textarea "Hi [PERSON_NAME], i see you've booked your Interview for [DATE] afternoon,"
type textarea "x"
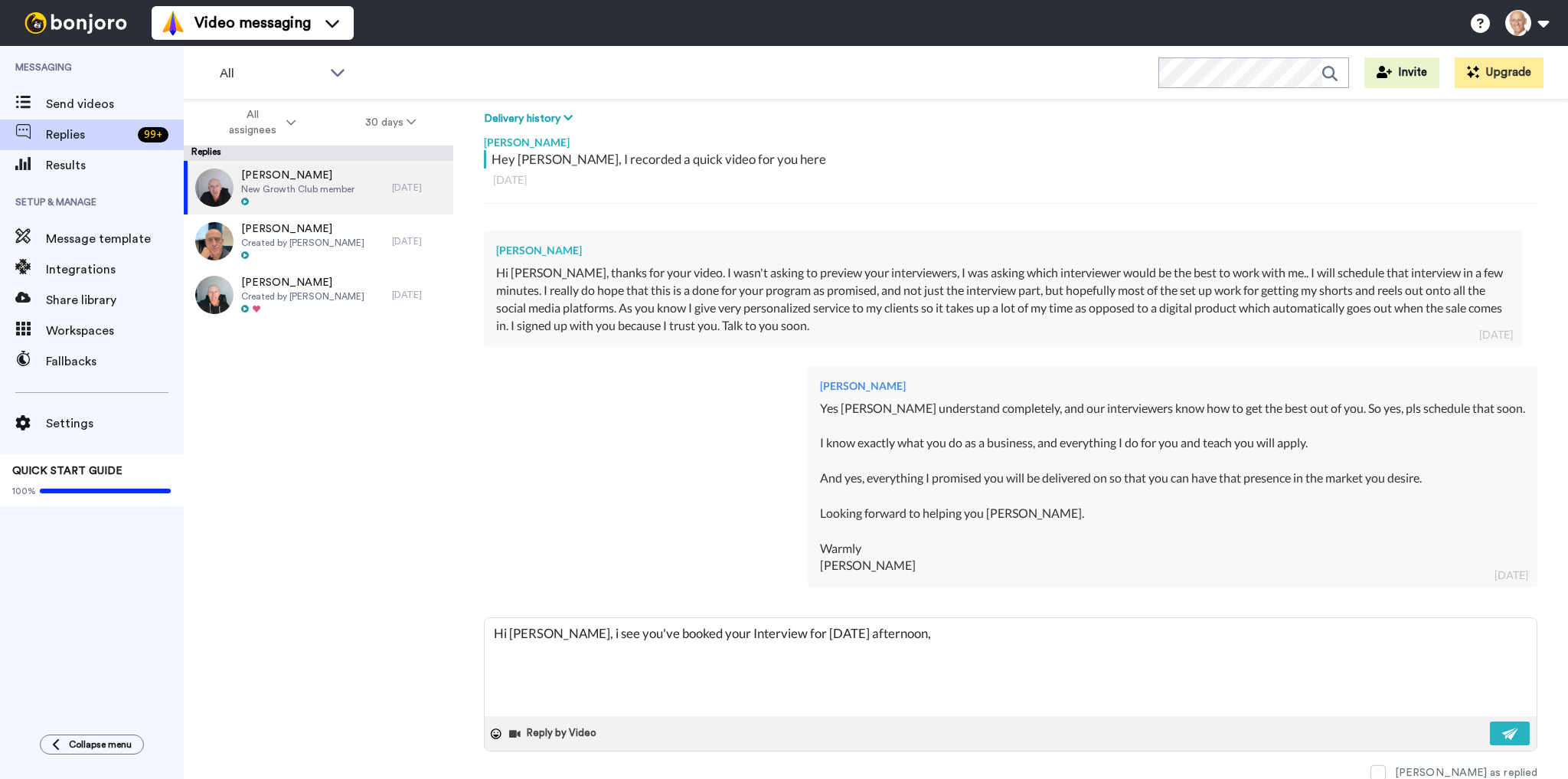
type textarea "Hi [PERSON_NAME], i see you've booked your Interview for [DATE] afternoon,"
type textarea "x"
type textarea "Hi [PERSON_NAME], i see you've booked your Interview for [DATE] afternoon, w"
type textarea "x"
type textarea "Hi [PERSON_NAME], i see you've booked your Interview for [DATE] afternoon, we"
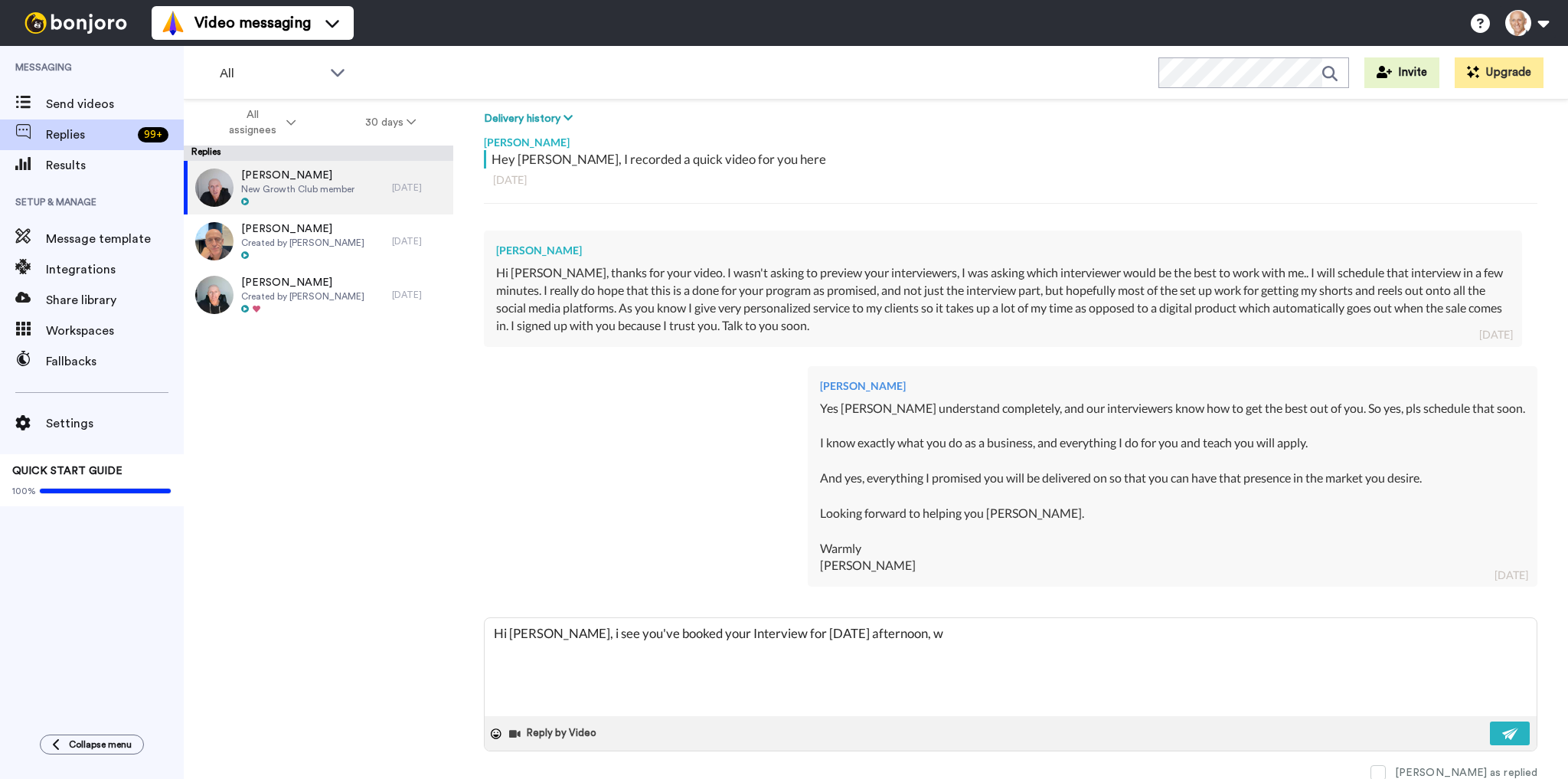
type textarea "x"
type textarea "Hi [PERSON_NAME], i see you've booked your Interview for [DATE] afternoon, wel"
type textarea "x"
type textarea "Hi [PERSON_NAME], i see you've booked your Interview for [DATE] afternoon, well"
type textarea "x"
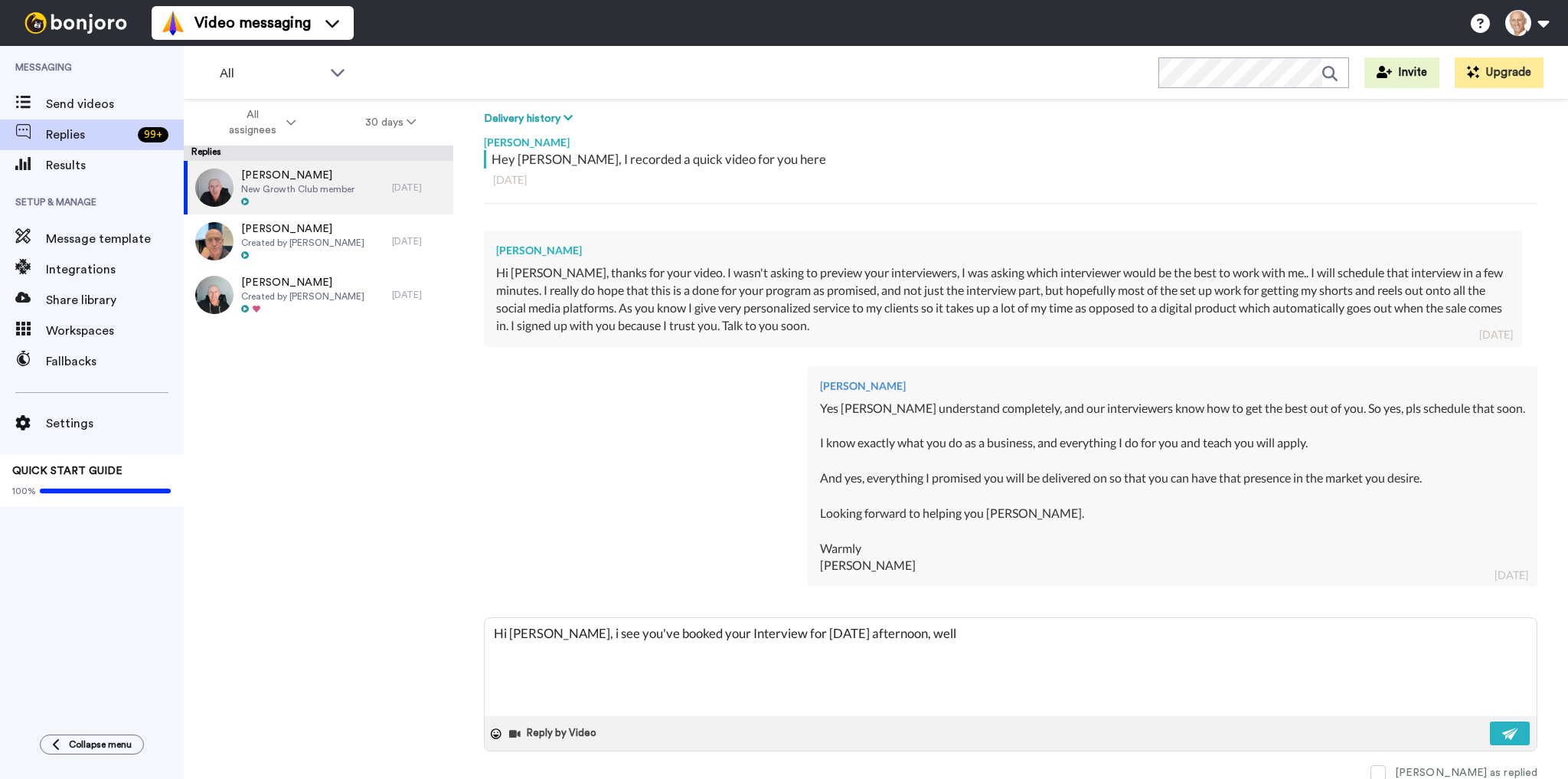
type textarea "Hi [PERSON_NAME], i see you've booked your Interview for [DATE] afternoon, well"
type textarea "x"
type textarea "Hi [PERSON_NAME], i see you've booked your Interview for [DATE] afternoon, well…"
type textarea "x"
type textarea "Hi [PERSON_NAME], i see you've booked your Interview for [DATE] afternoon, well…"
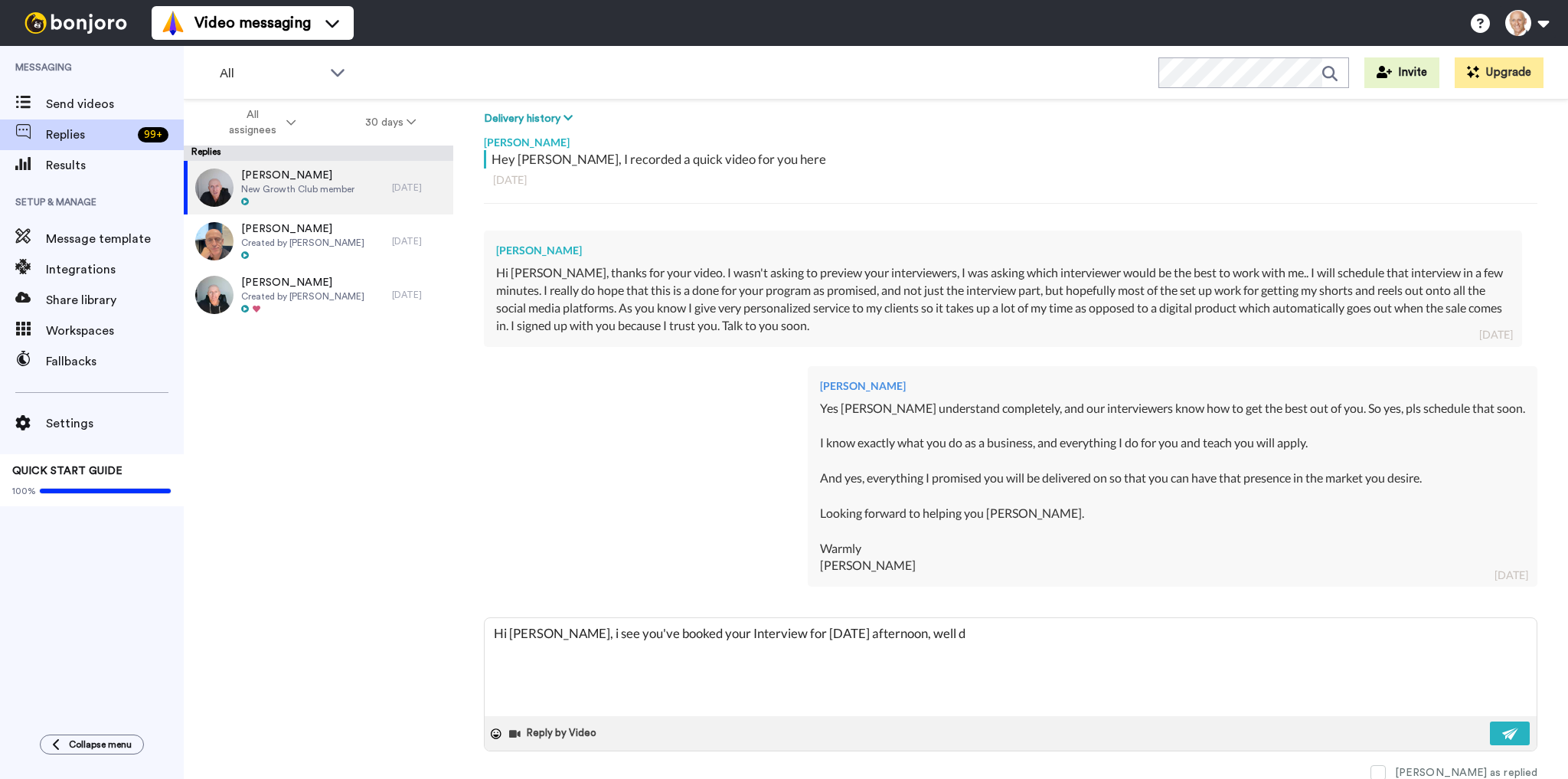
type textarea "x"
type textarea "Hi [PERSON_NAME], i see you've booked your Interview for [DATE] afternoon, well…"
type textarea "x"
type textarea "Hi [PERSON_NAME], i see you've booked your Interview for [DATE] afternoon, well…"
type textarea "x"
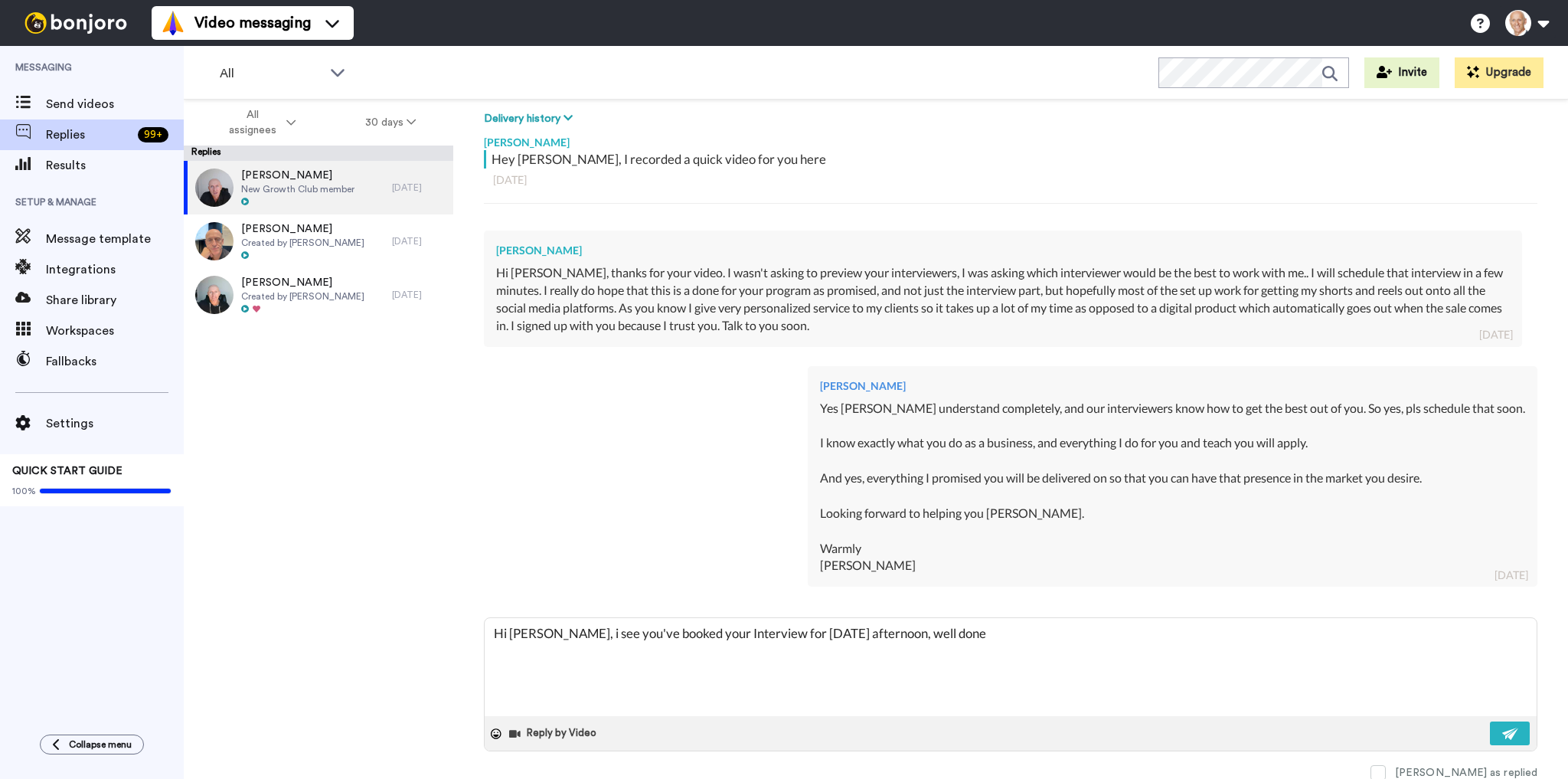
type textarea "Hi [PERSON_NAME], i see you've booked your Interview for [DATE] afternoon, well…"
type textarea "x"
type textarea "Hi [PERSON_NAME], i see you've booked your Interview for [DATE] afternoon, well…"
type textarea "x"
type textarea "Hi [PERSON_NAME], i see you've booked your Interview for [DATE] afternoon, well…"
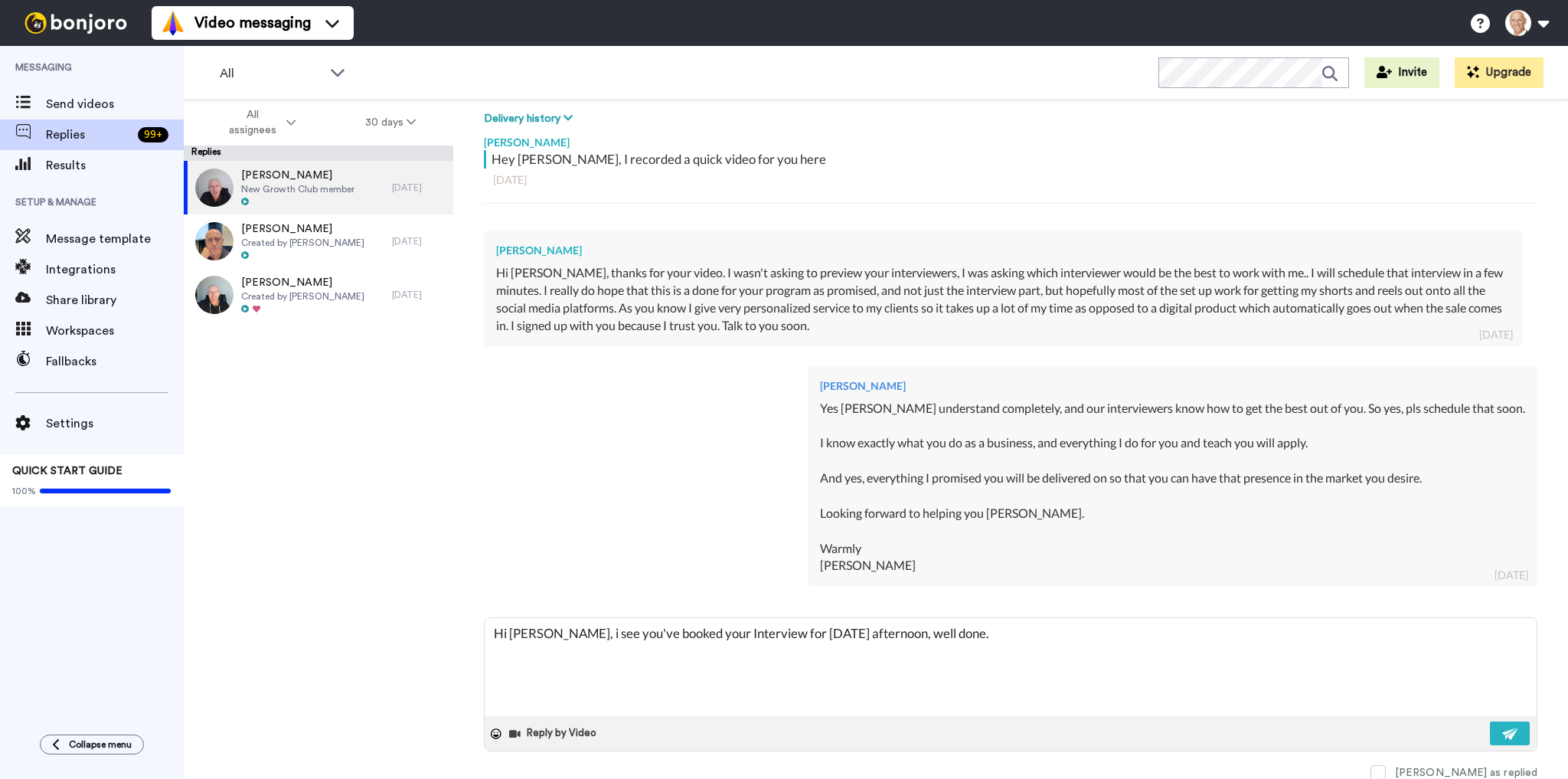
type textarea "x"
type textarea "Hi [PERSON_NAME], i see you've booked your Interview for [DATE] afternoon, well…"
type textarea "x"
type textarea "Hi [PERSON_NAME], i see you've booked your Interview for [DATE] afternoon, well…"
type textarea "x"
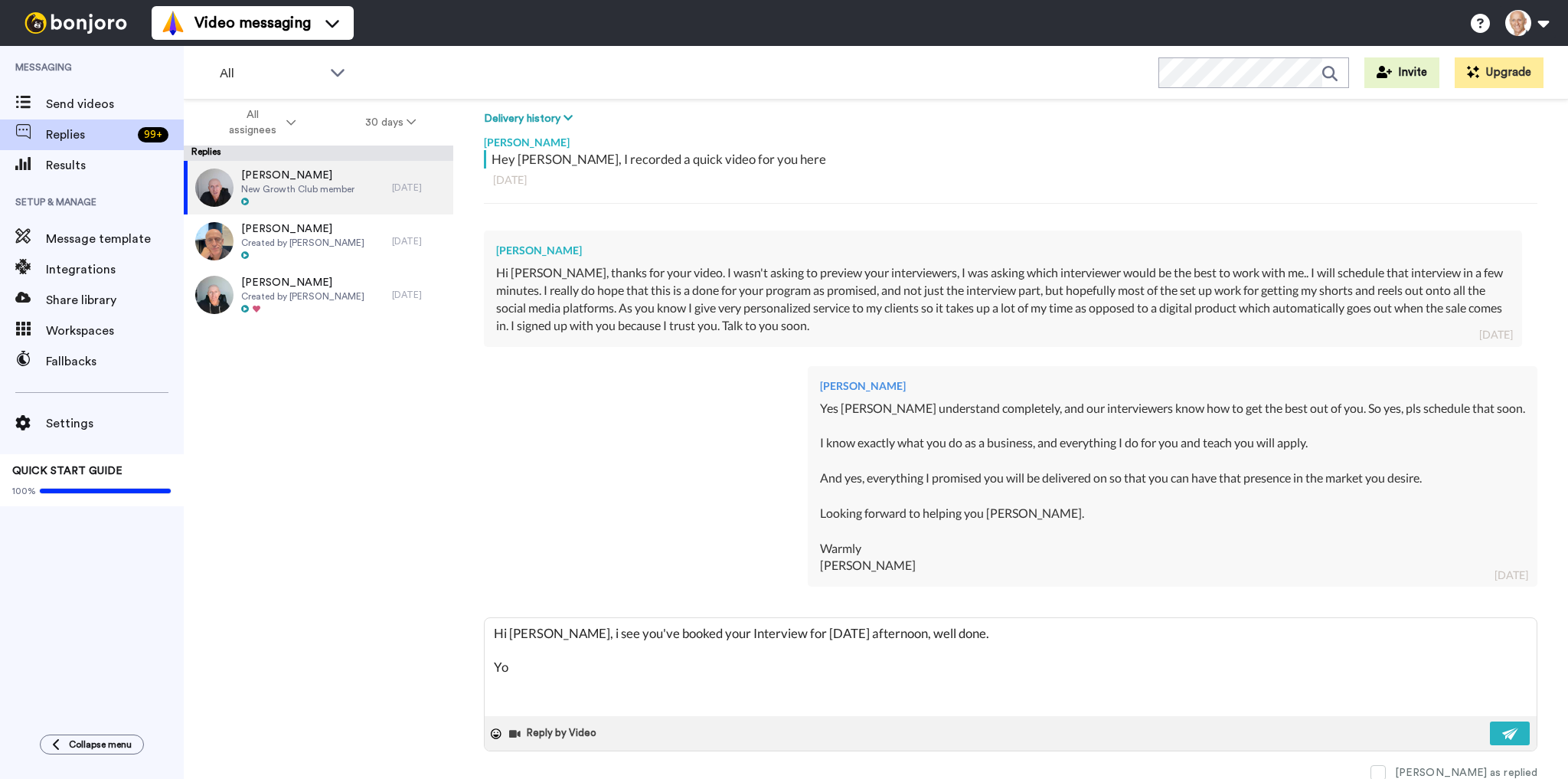
type textarea "Hi [PERSON_NAME], i see you've booked your Interview for [DATE] afternoon, well…"
type textarea "x"
type textarea "Hi [PERSON_NAME], i see you've booked your Interview for [DATE] afternoon, well…"
type textarea "x"
type textarea "Hi [PERSON_NAME], i see you've booked your Interview for [DATE] afternoon, well…"
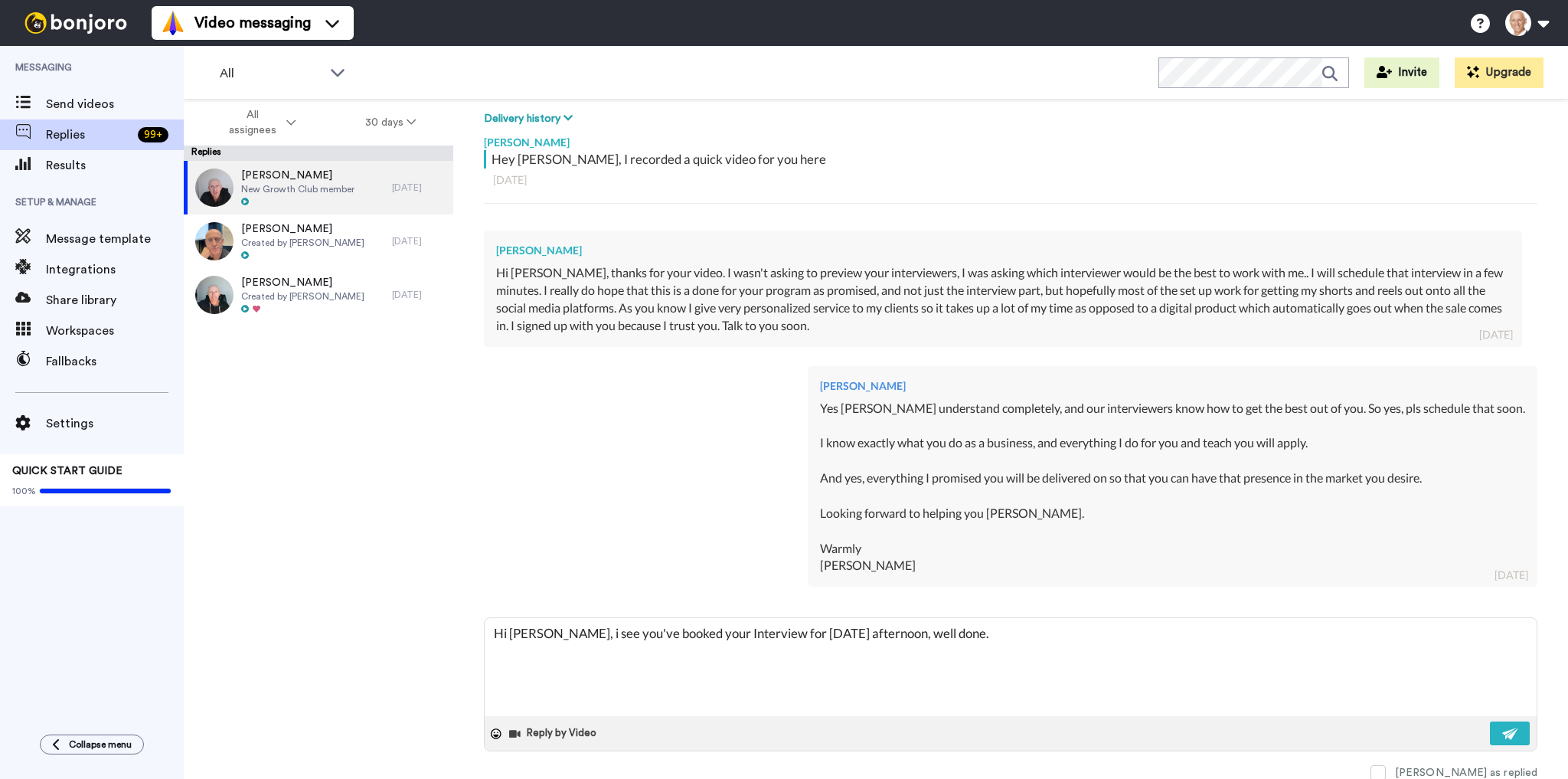
type textarea "x"
type textarea "Hi [PERSON_NAME], i see you've booked your Interview for [DATE] afternoon, well…"
type textarea "x"
type textarea "Hi [PERSON_NAME], i see you've booked your Interview for [DATE] afternoon, well…"
type textarea "x"
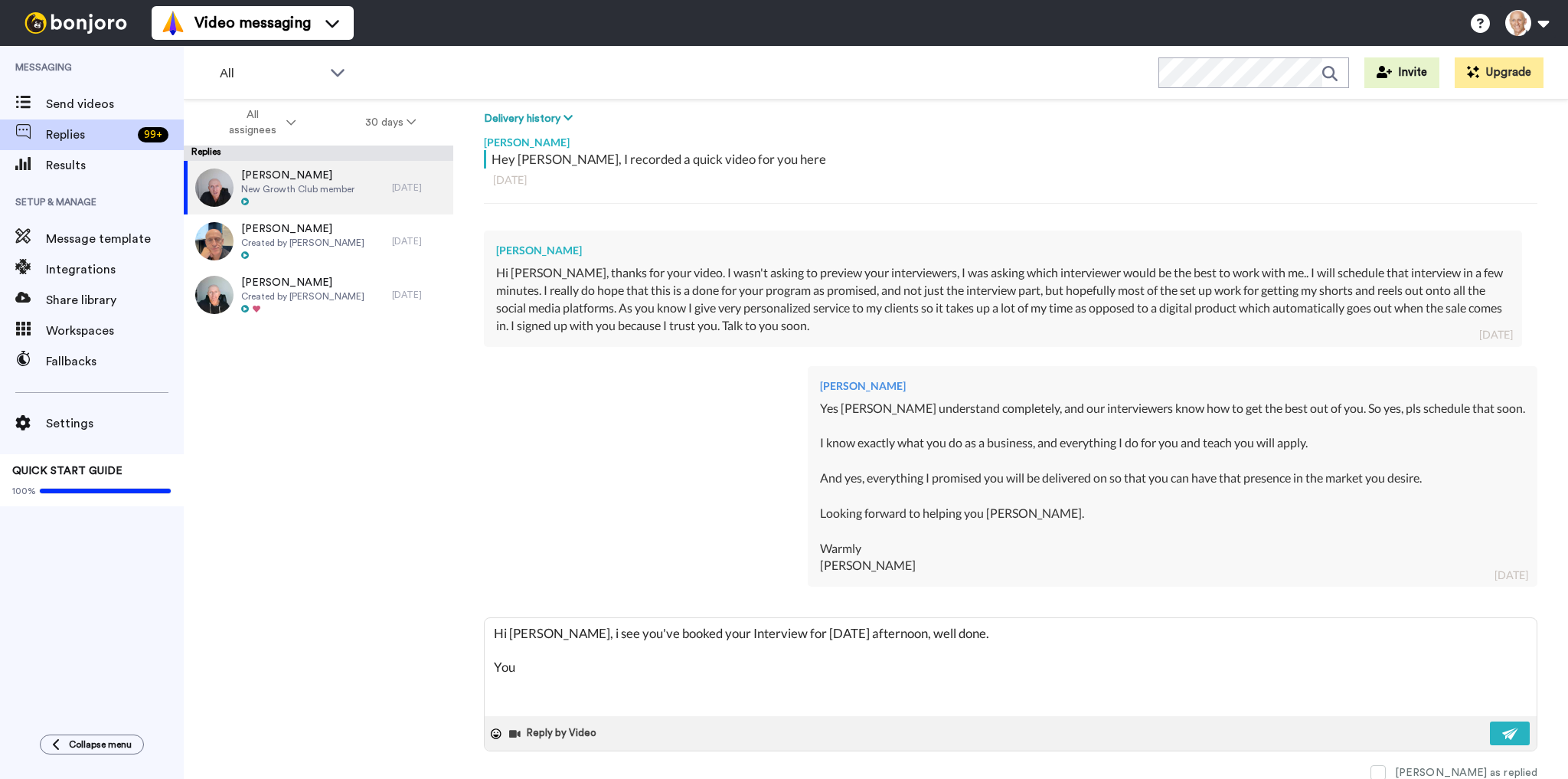
type textarea "Hi [PERSON_NAME], i see you've booked your Interview for [DATE] afternoon, well…"
type textarea "x"
type textarea "Hi [PERSON_NAME], i see you've booked your Interview for [DATE] afternoon, well…"
type textarea "x"
type textarea "Hi [PERSON_NAME], i see you've booked your Interview for [DATE] afternoon, well…"
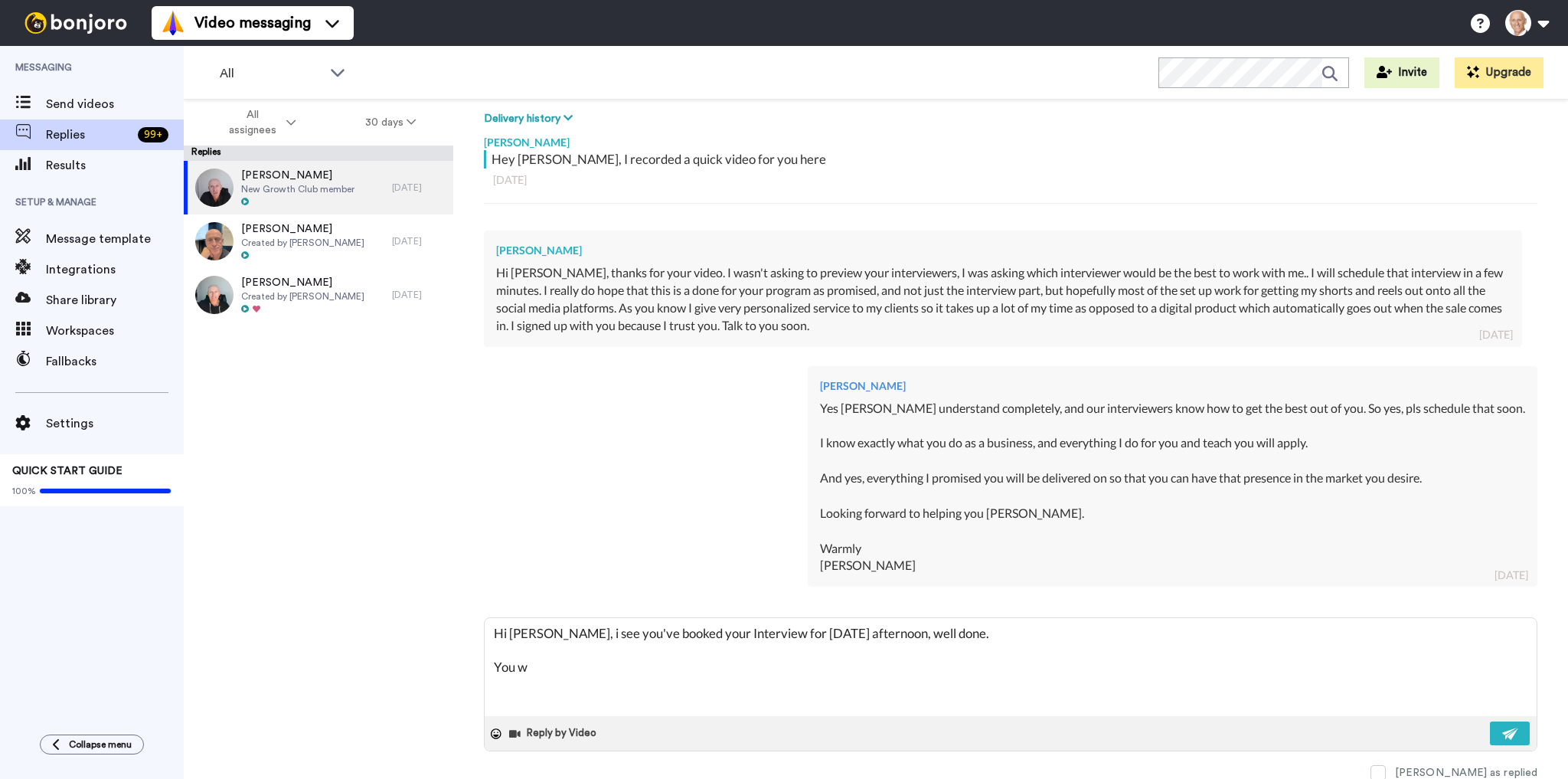
type textarea "x"
type textarea "Hi [PERSON_NAME], i see you've booked your Interview for [DATE] afternoon, well…"
type textarea "x"
type textarea "Hi [PERSON_NAME], i see you've booked your Interview for [DATE] afternoon, well…"
type textarea "x"
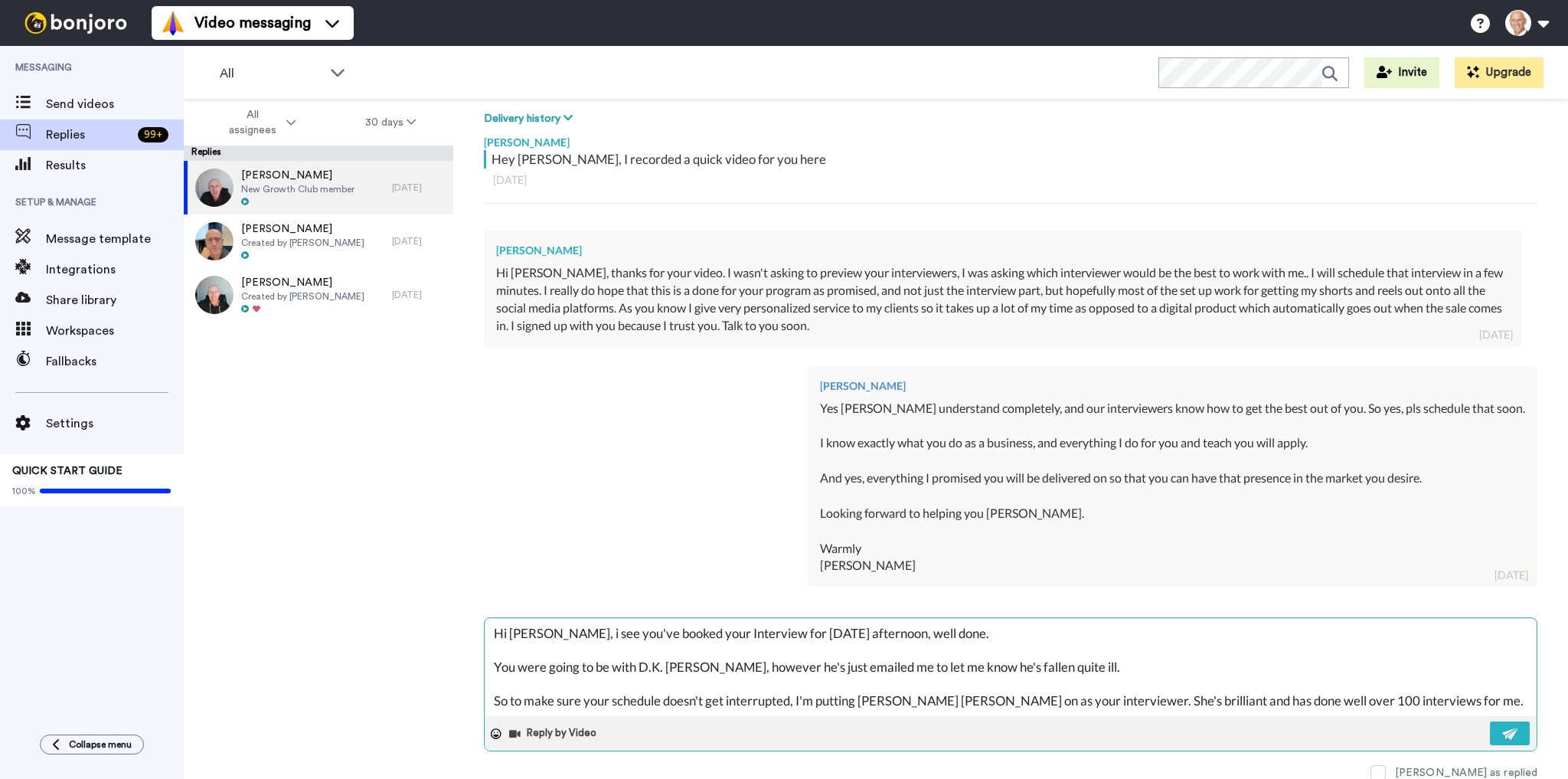
click at [542, 631] on textarea "Hi [PERSON_NAME], i see you've booked your Interview for [DATE] afternoon, well…" at bounding box center [1010, 667] width 1052 height 98
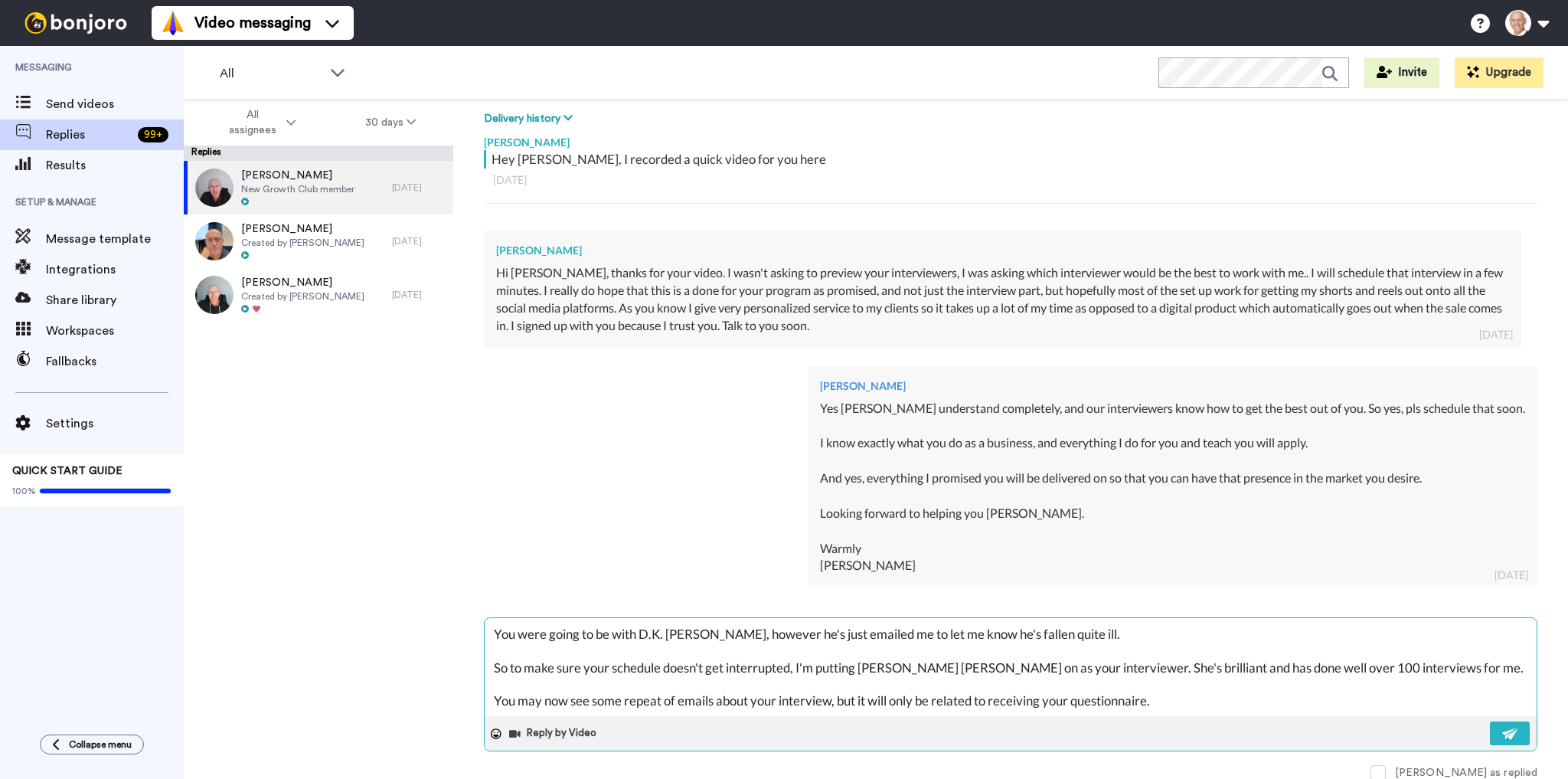
scroll to position [55, 0]
click at [1397, 643] on textarea "Hi [PERSON_NAME], I see you've booked your Interview for [DATE] afternoon, well…" at bounding box center [1010, 667] width 1052 height 98
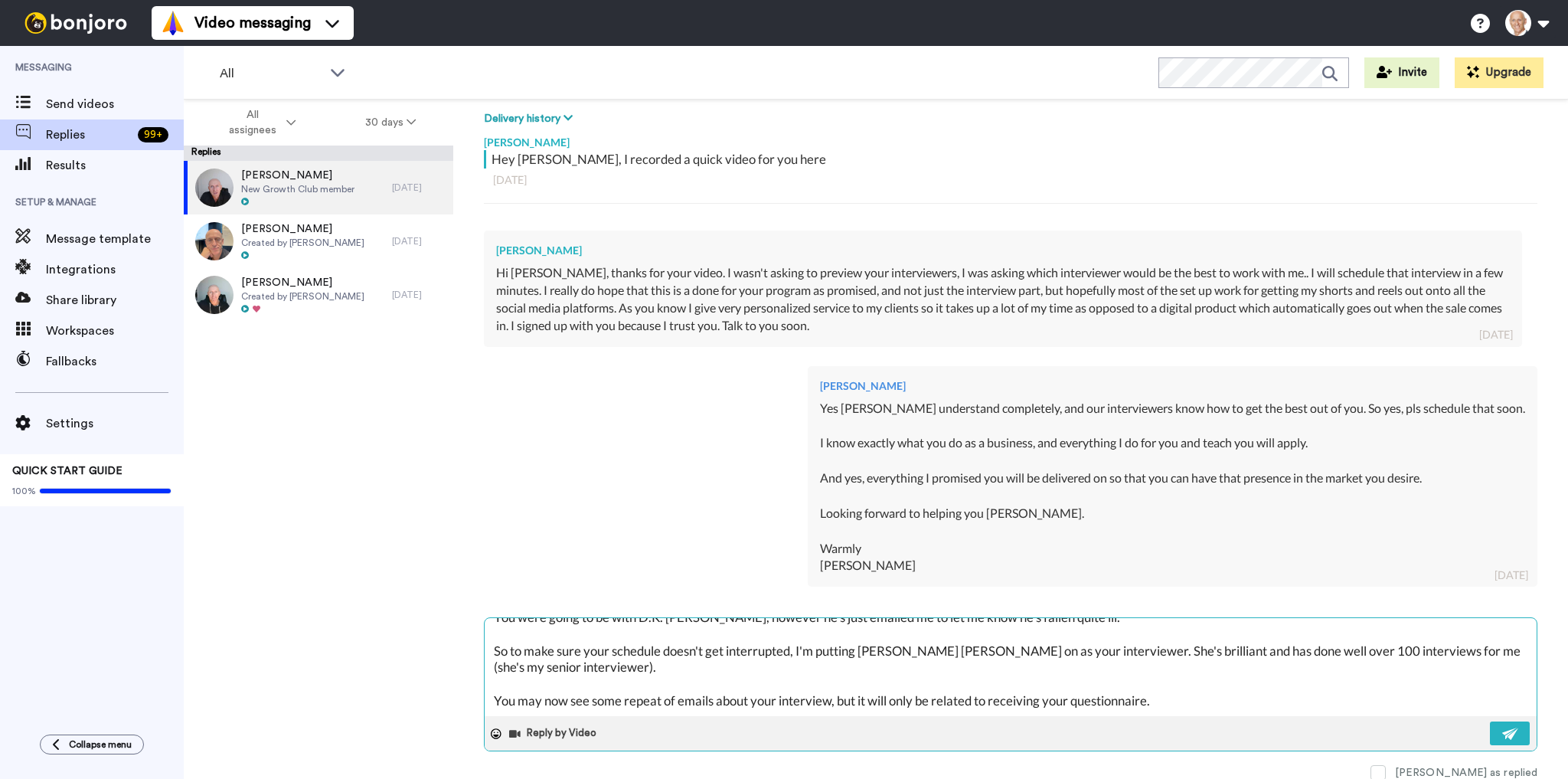
click at [1224, 696] on textarea "Hi [PERSON_NAME], I see you've booked your Interview for [DATE] afternoon, well…" at bounding box center [1010, 667] width 1052 height 98
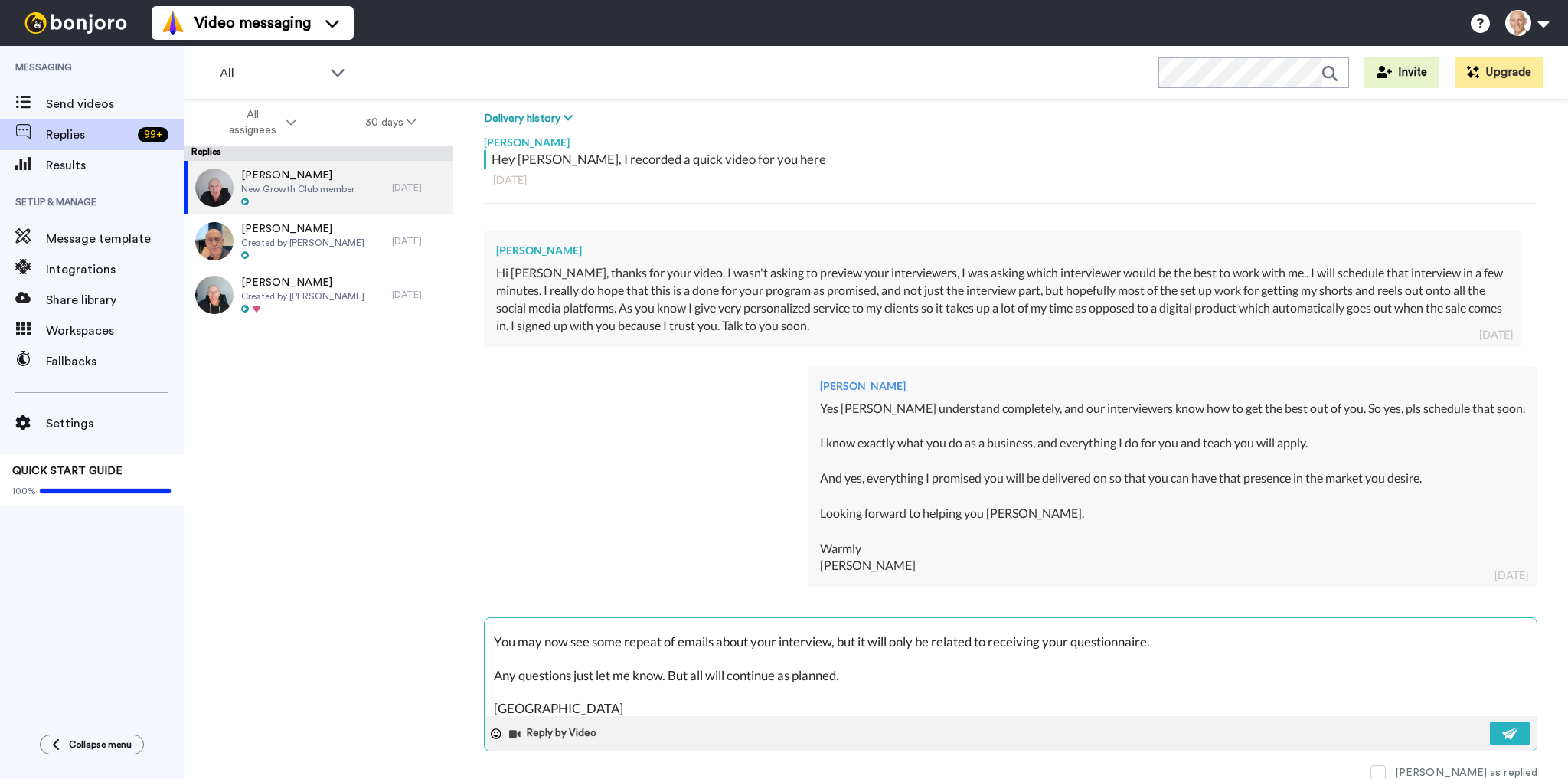
scroll to position [125, 0]
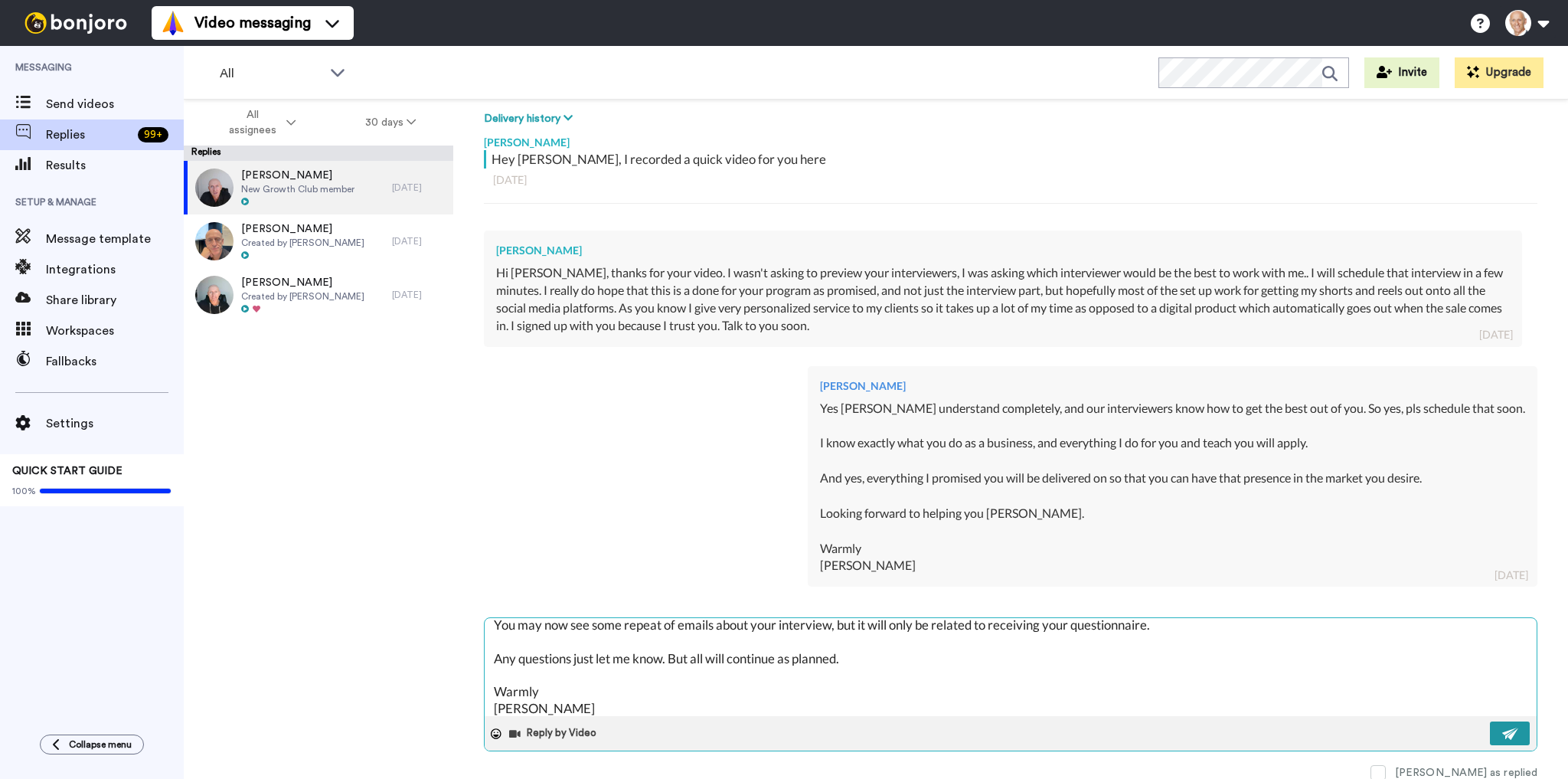
click at [1503, 732] on img at bounding box center [1511, 734] width 17 height 12
